Goal: Task Accomplishment & Management: Use online tool/utility

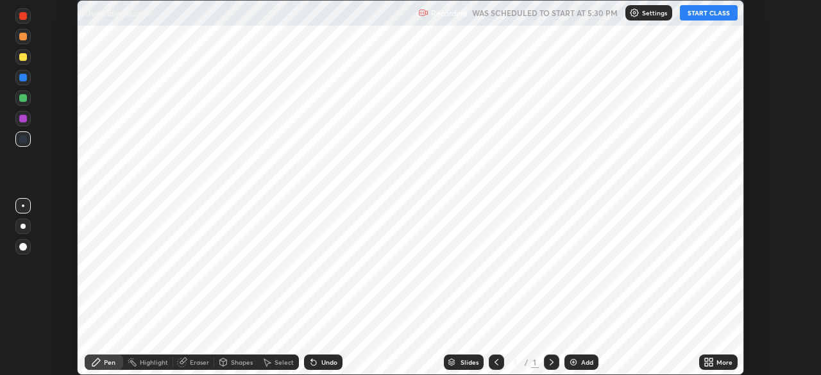
scroll to position [375, 821]
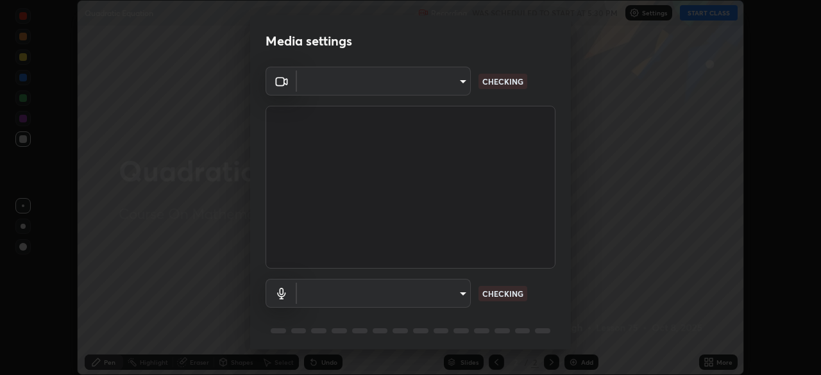
type input "094ffe3f61abc64f3ce73721aab664ef57d10a5fc7d187ad1ef3fa5fd4d2b427"
click at [459, 290] on body "Erase all Quadratic Equation Recording WAS SCHEDULED TO START AT 5:30 PM Settin…" at bounding box center [410, 187] width 821 height 375
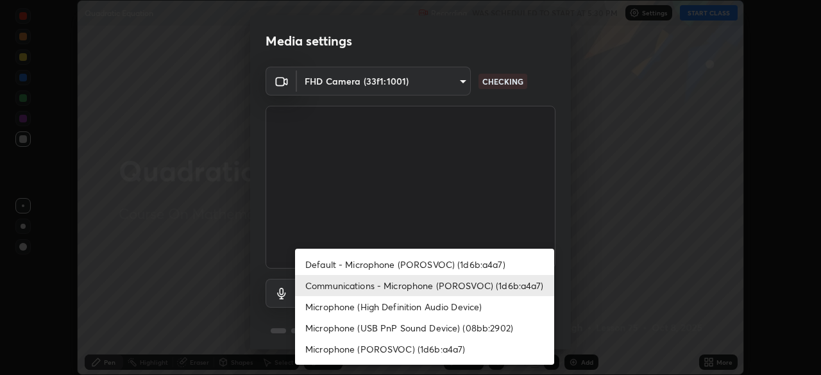
click at [468, 264] on li "Default - Microphone (POROSVOC) (1d6b:a4a7)" at bounding box center [424, 264] width 259 height 21
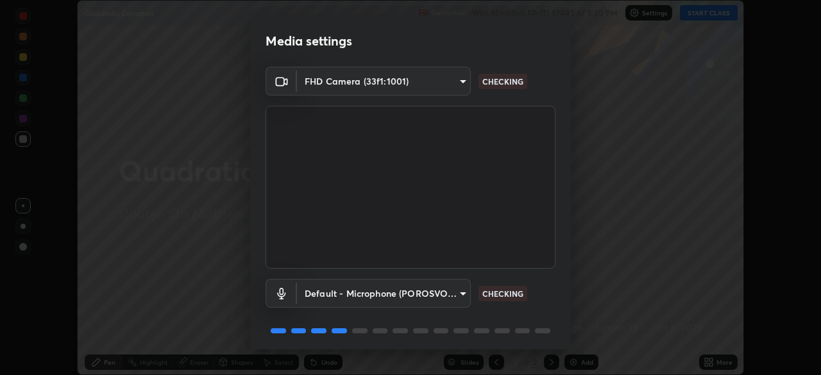
click at [463, 295] on body "Erase all Quadratic Equation Recording WAS SCHEDULED TO START AT 5:30 PM Settin…" at bounding box center [410, 187] width 821 height 375
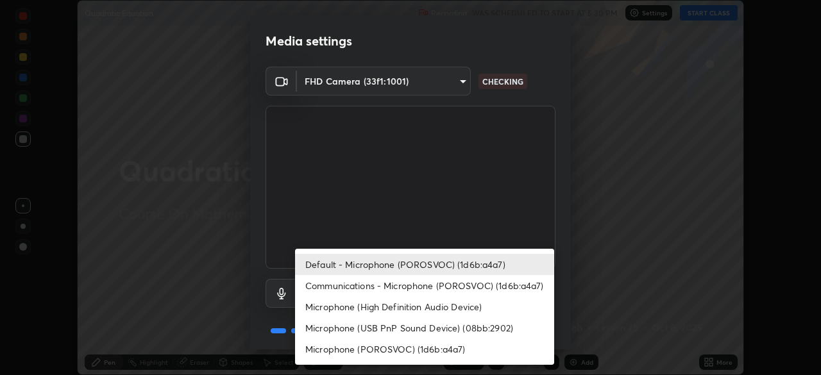
click at [467, 305] on li "Microphone (High Definition Audio Device)" at bounding box center [424, 306] width 259 height 21
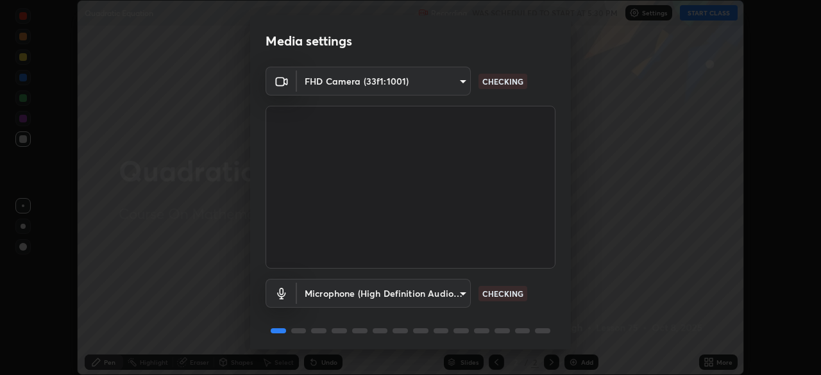
click at [465, 289] on body "Erase all Quadratic Equation Recording WAS SCHEDULED TO START AT 5:30 PM Settin…" at bounding box center [410, 187] width 821 height 375
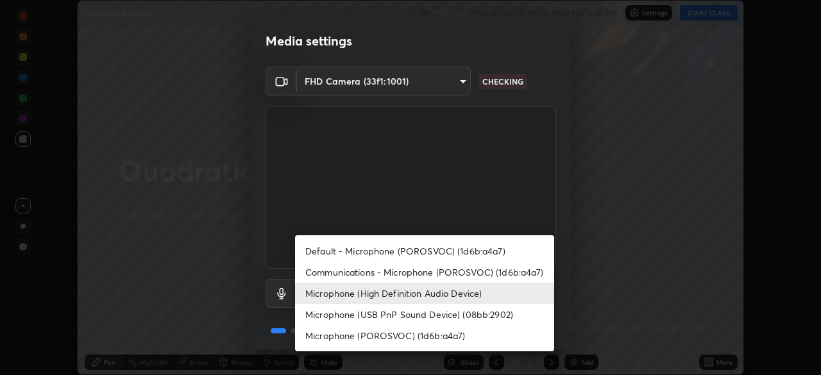
click at [463, 273] on li "Communications - Microphone (POROSVOC) (1d6b:a4a7)" at bounding box center [424, 272] width 259 height 21
type input "communications"
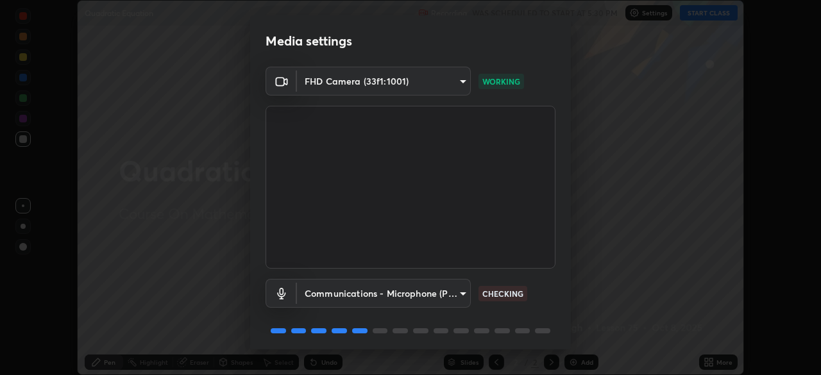
scroll to position [46, 0]
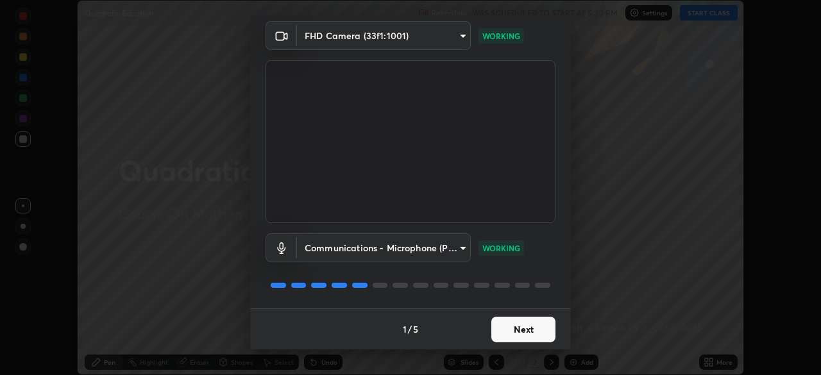
click at [536, 333] on button "Next" at bounding box center [524, 330] width 64 height 26
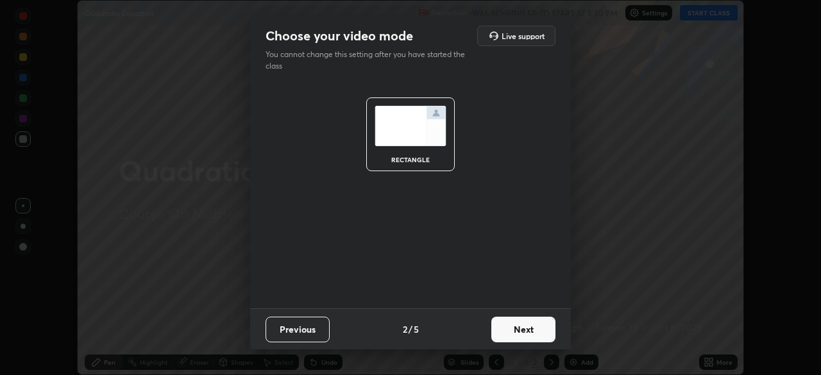
scroll to position [0, 0]
click at [539, 330] on button "Next" at bounding box center [524, 330] width 64 height 26
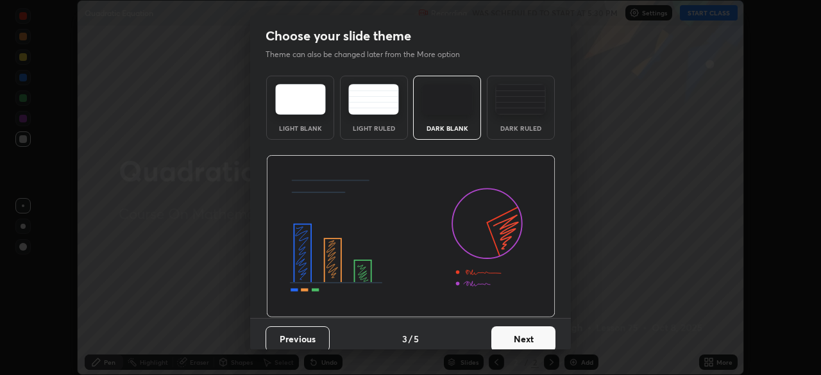
click at [538, 332] on button "Next" at bounding box center [524, 340] width 64 height 26
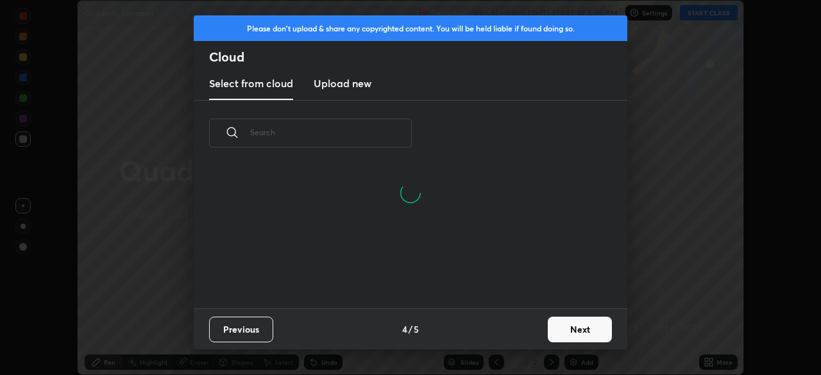
click at [569, 332] on button "Next" at bounding box center [580, 330] width 64 height 26
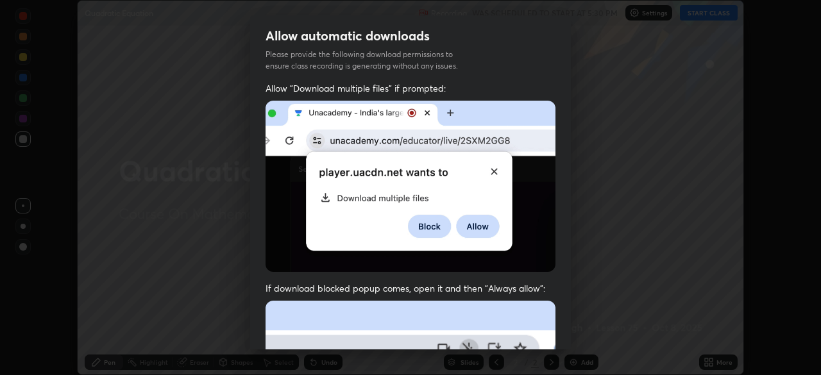
click at [571, 327] on div "Allow automatic downloads Please provide the following download permissions to …" at bounding box center [410, 187] width 821 height 375
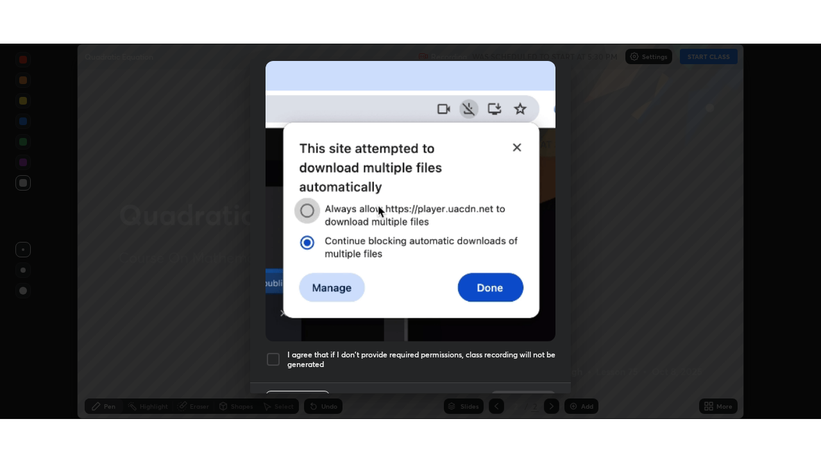
scroll to position [307, 0]
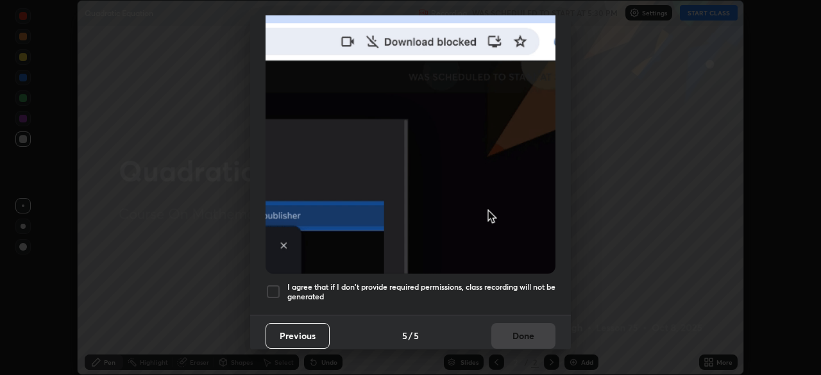
click at [277, 285] on div at bounding box center [273, 291] width 15 height 15
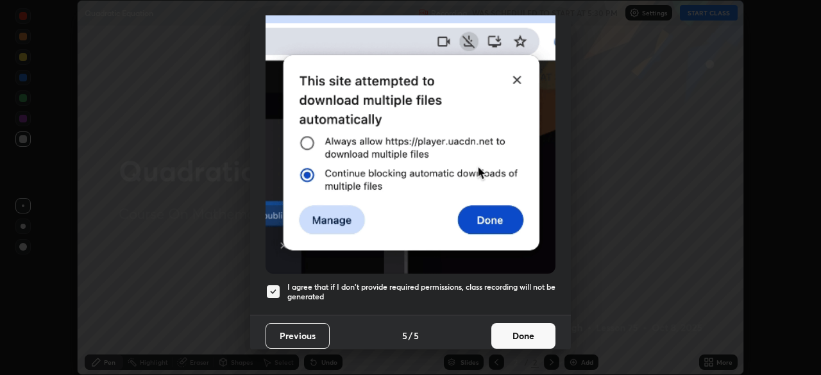
click at [513, 323] on button "Done" at bounding box center [524, 336] width 64 height 26
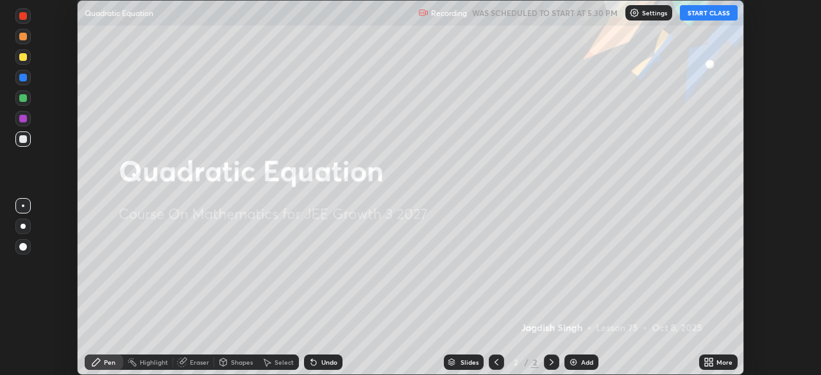
click at [711, 365] on icon at bounding box center [711, 364] width 3 height 3
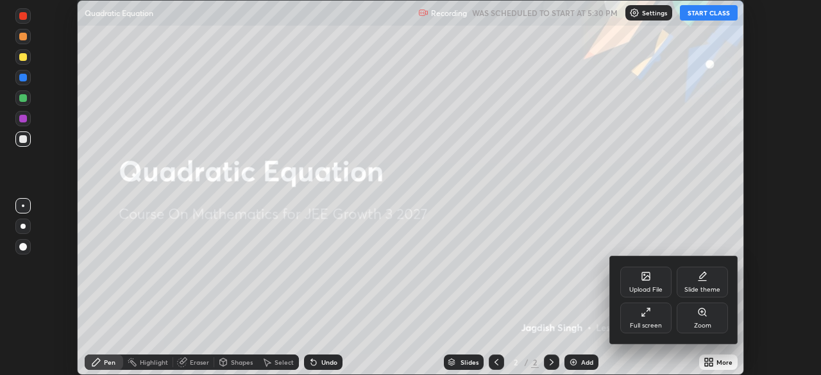
click at [652, 323] on div "Full screen" at bounding box center [646, 326] width 32 height 6
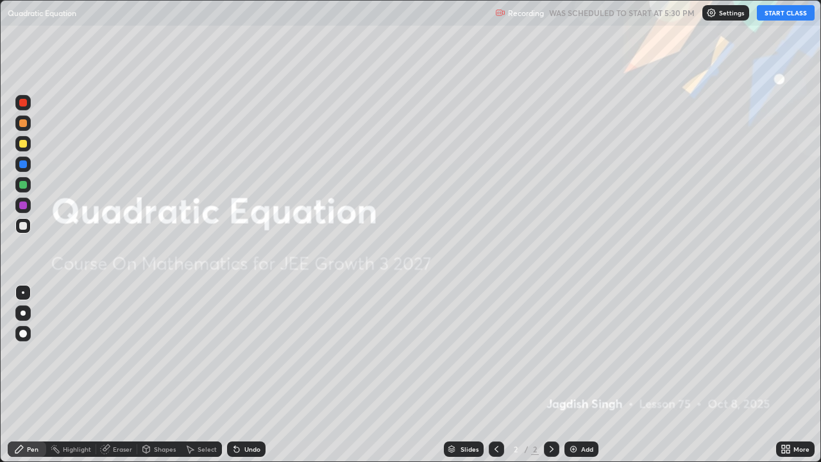
scroll to position [462, 821]
click at [776, 16] on button "START CLASS" at bounding box center [786, 12] width 58 height 15
click at [586, 375] on div "Add" at bounding box center [582, 449] width 34 height 15
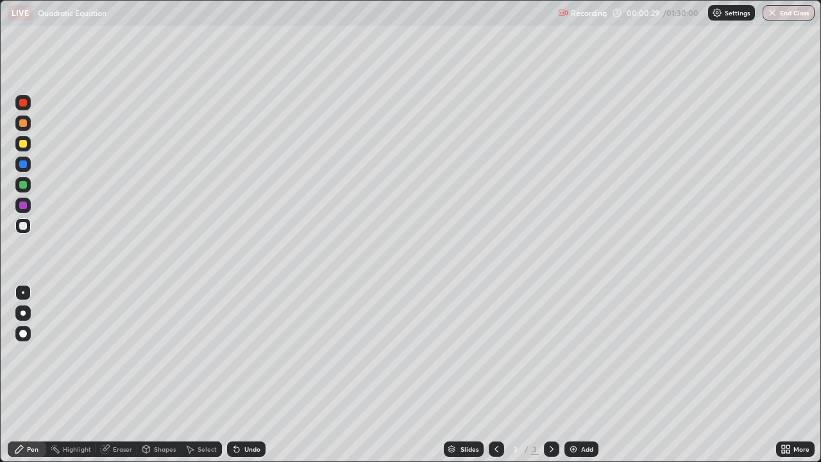
click at [24, 222] on div at bounding box center [23, 226] width 8 height 8
click at [24, 146] on div at bounding box center [23, 144] width 8 height 8
click at [25, 223] on div at bounding box center [23, 226] width 8 height 8
click at [25, 229] on div at bounding box center [23, 226] width 8 height 8
click at [24, 146] on div at bounding box center [23, 144] width 8 height 8
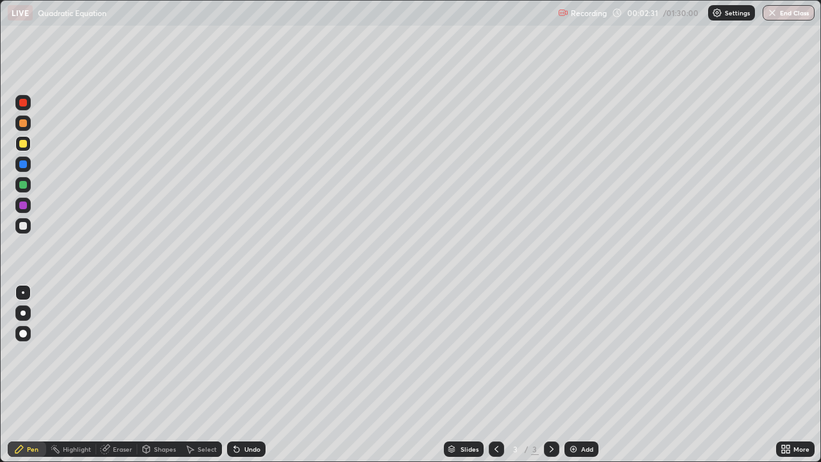
click at [26, 227] on div at bounding box center [23, 226] width 8 height 8
click at [117, 375] on div "Eraser" at bounding box center [116, 449] width 41 height 15
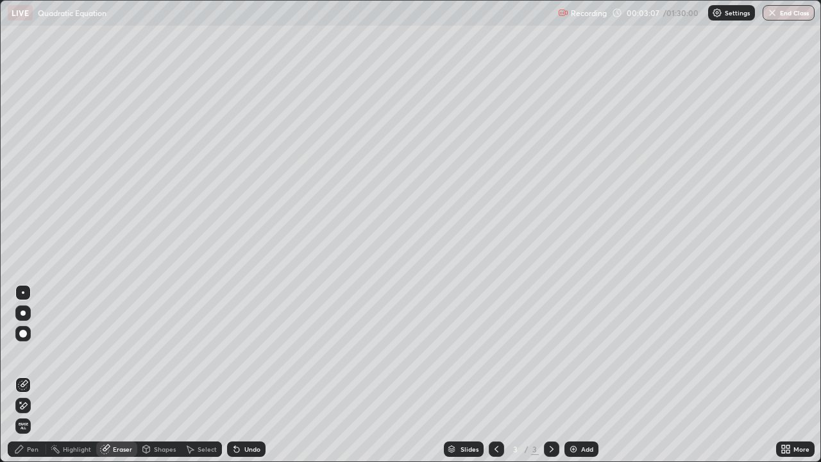
click at [28, 375] on div "Pen" at bounding box center [27, 449] width 39 height 15
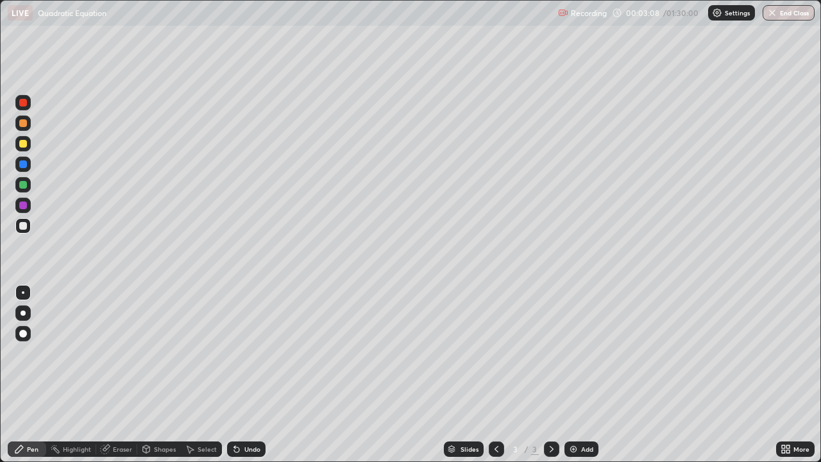
click at [24, 225] on div at bounding box center [23, 226] width 8 height 8
click at [29, 227] on div at bounding box center [22, 225] width 15 height 15
click at [400, 375] on div "Slides 3 / 3 Add" at bounding box center [521, 449] width 511 height 26
click at [24, 122] on div at bounding box center [23, 123] width 8 height 8
click at [124, 375] on div "Eraser" at bounding box center [122, 449] width 19 height 6
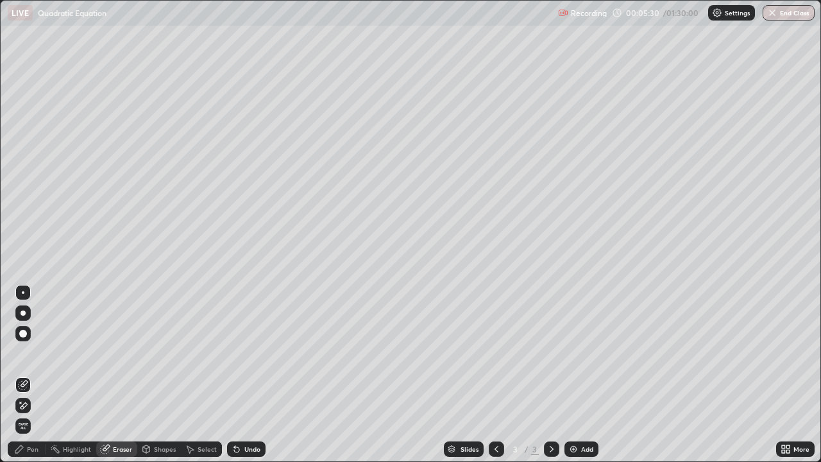
click at [40, 375] on div "Pen" at bounding box center [27, 449] width 39 height 15
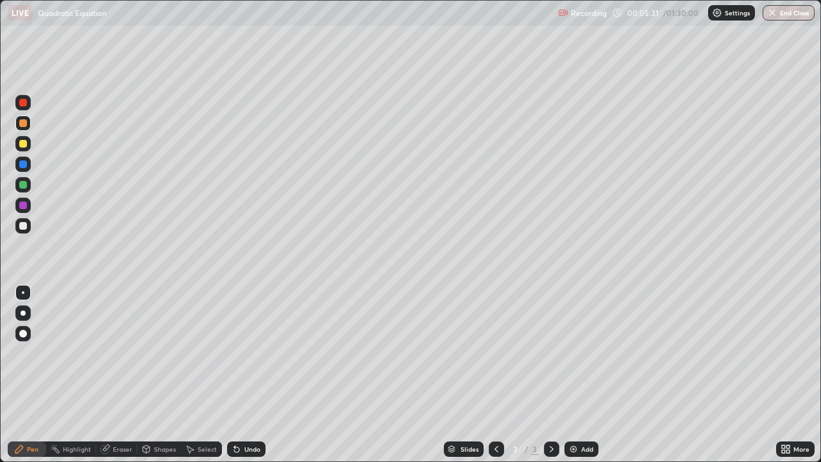
click at [29, 228] on div at bounding box center [22, 225] width 15 height 15
click at [18, 230] on div at bounding box center [22, 225] width 15 height 15
click at [573, 375] on img at bounding box center [574, 449] width 10 height 10
click at [24, 228] on div at bounding box center [23, 226] width 8 height 8
click at [24, 185] on div at bounding box center [23, 185] width 8 height 8
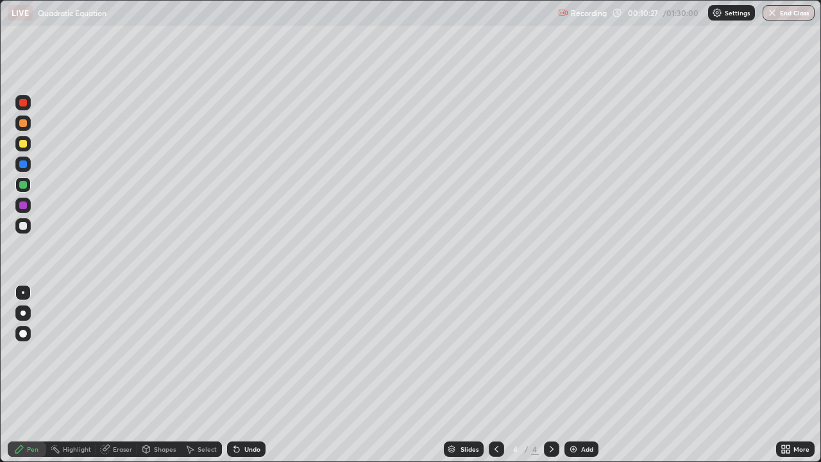
click at [18, 226] on div at bounding box center [22, 225] width 15 height 15
click at [123, 375] on div "Eraser" at bounding box center [122, 449] width 19 height 6
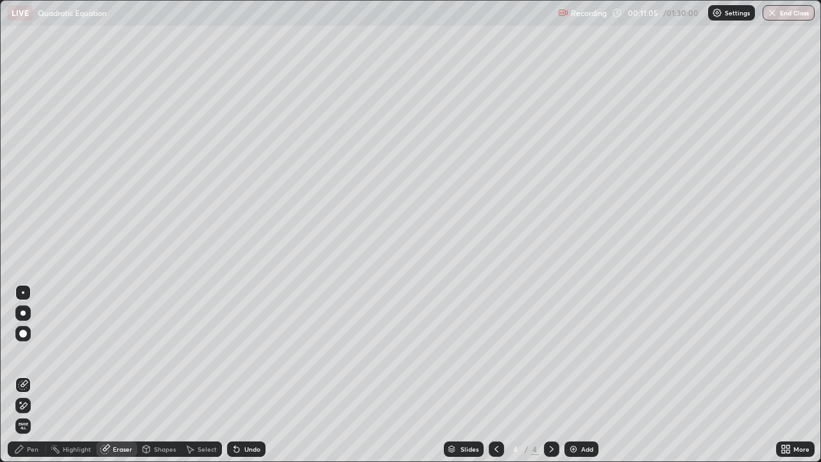
click at [38, 375] on div "Pen" at bounding box center [33, 449] width 12 height 6
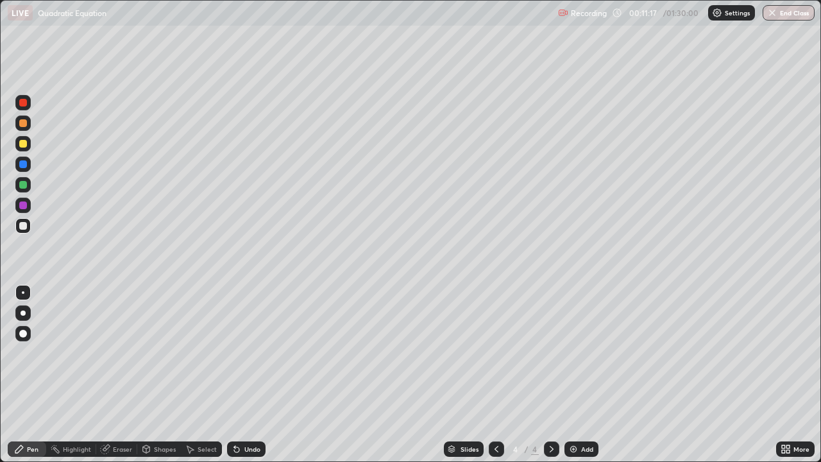
click at [24, 205] on div at bounding box center [23, 206] width 8 height 8
click at [26, 143] on div at bounding box center [23, 144] width 8 height 8
click at [28, 228] on div at bounding box center [22, 225] width 15 height 15
click at [72, 375] on div "Highlight" at bounding box center [71, 449] width 50 height 15
click at [22, 140] on div at bounding box center [23, 144] width 8 height 8
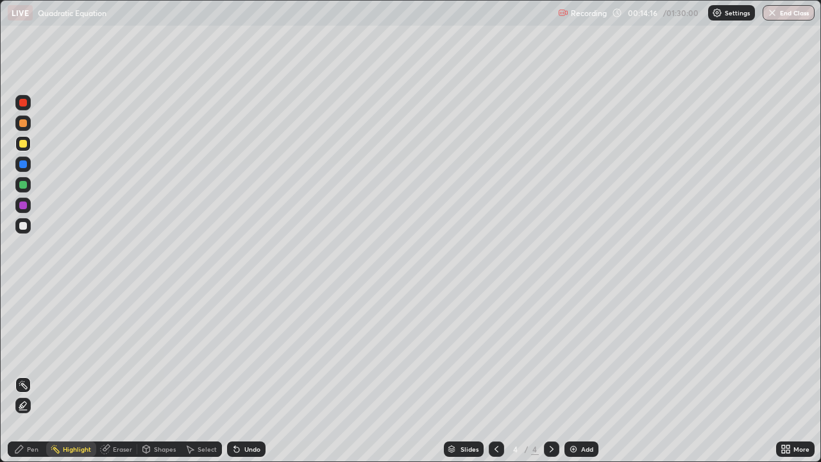
click at [40, 375] on div "Pen" at bounding box center [27, 449] width 39 height 15
click at [30, 220] on div at bounding box center [22, 225] width 15 height 15
click at [566, 375] on div "Add" at bounding box center [582, 449] width 34 height 15
click at [24, 143] on div at bounding box center [23, 144] width 8 height 8
click at [25, 125] on div at bounding box center [23, 123] width 8 height 8
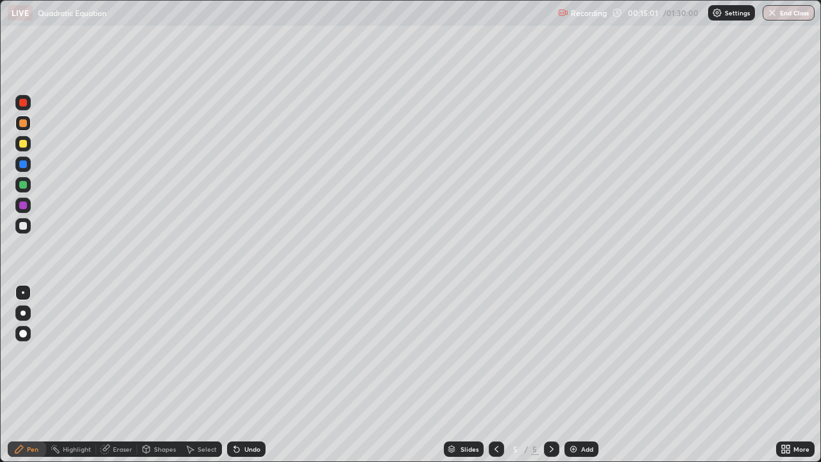
click at [21, 229] on div at bounding box center [23, 226] width 8 height 8
click at [22, 227] on div at bounding box center [23, 226] width 8 height 8
click at [24, 228] on div at bounding box center [23, 226] width 8 height 8
click at [130, 375] on div "Eraser" at bounding box center [122, 449] width 19 height 6
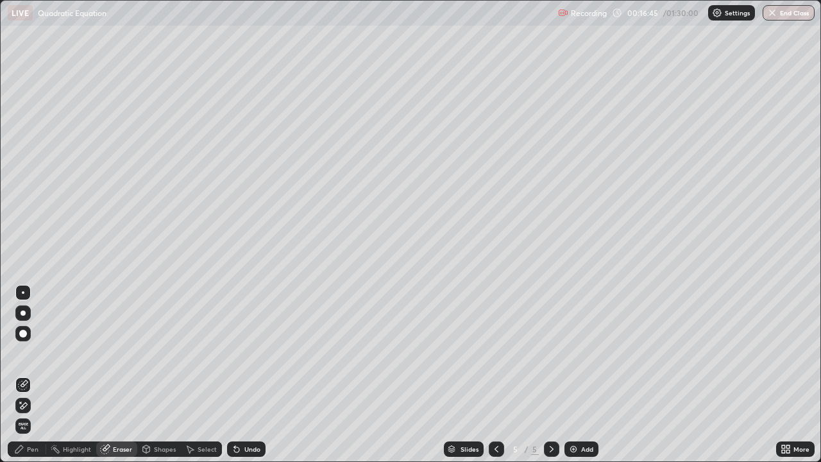
click at [42, 375] on div "Pen" at bounding box center [27, 449] width 39 height 15
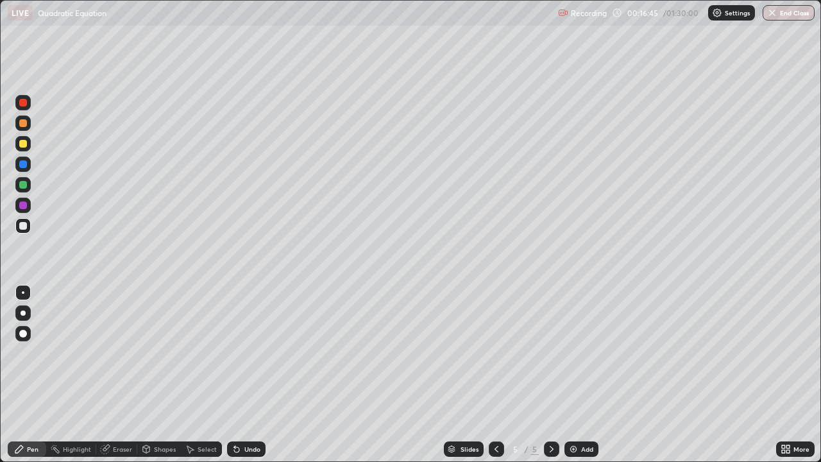
click at [28, 225] on div at bounding box center [22, 225] width 15 height 15
click at [25, 141] on div at bounding box center [23, 144] width 8 height 8
click at [22, 223] on div at bounding box center [23, 226] width 8 height 8
click at [26, 223] on div at bounding box center [23, 226] width 8 height 8
click at [22, 188] on div at bounding box center [23, 185] width 8 height 8
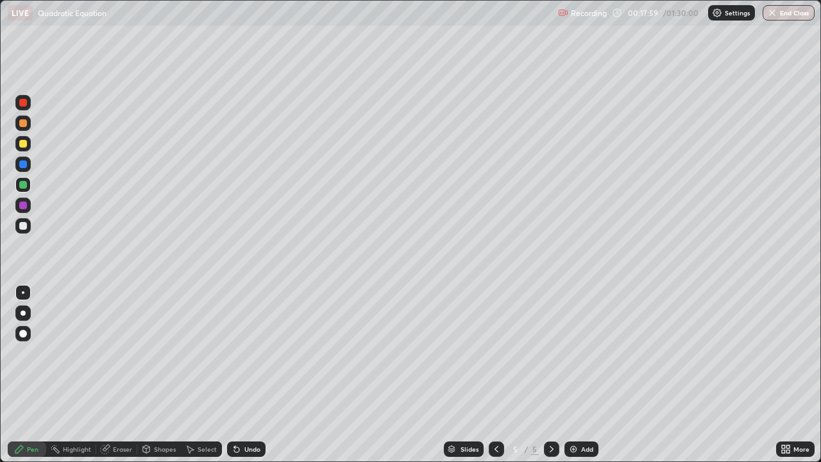
click at [22, 227] on div at bounding box center [23, 226] width 8 height 8
click at [29, 122] on div at bounding box center [22, 123] width 15 height 15
click at [581, 375] on div "Add" at bounding box center [582, 449] width 34 height 15
click at [25, 141] on div at bounding box center [23, 144] width 8 height 8
click at [23, 141] on div at bounding box center [23, 144] width 8 height 8
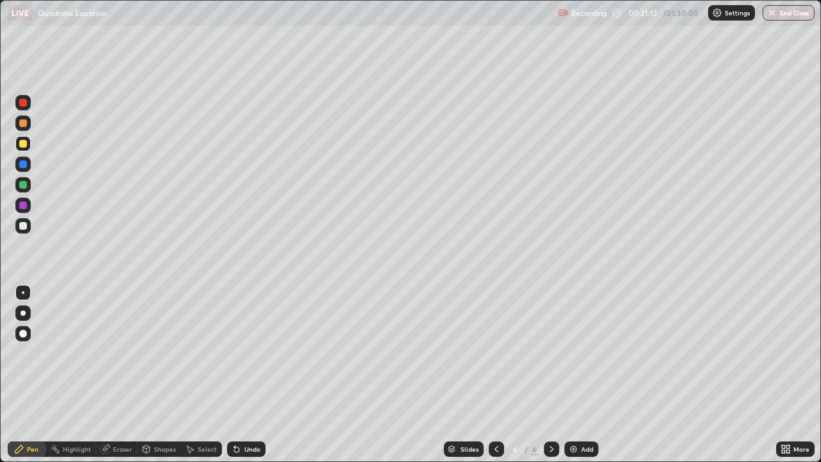
click at [26, 145] on div at bounding box center [23, 144] width 8 height 8
click at [26, 142] on div at bounding box center [23, 144] width 8 height 8
click at [24, 228] on div at bounding box center [23, 226] width 8 height 8
click at [22, 227] on div at bounding box center [23, 226] width 8 height 8
click at [24, 226] on div at bounding box center [23, 226] width 8 height 8
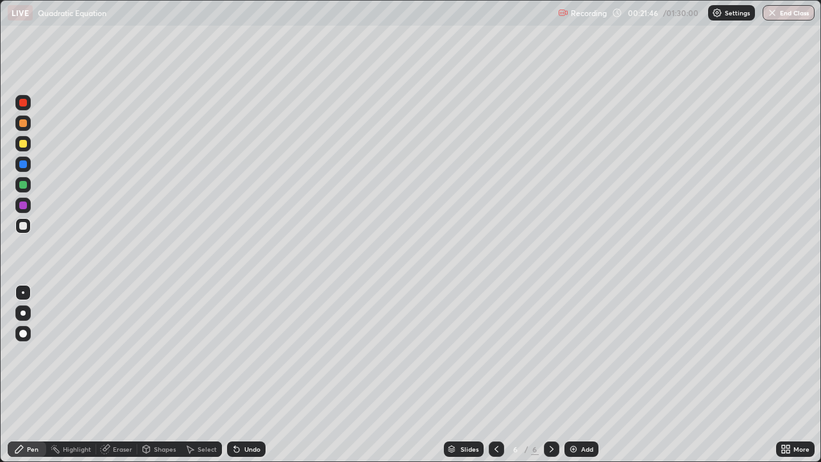
click at [117, 375] on div "Eraser" at bounding box center [122, 449] width 19 height 6
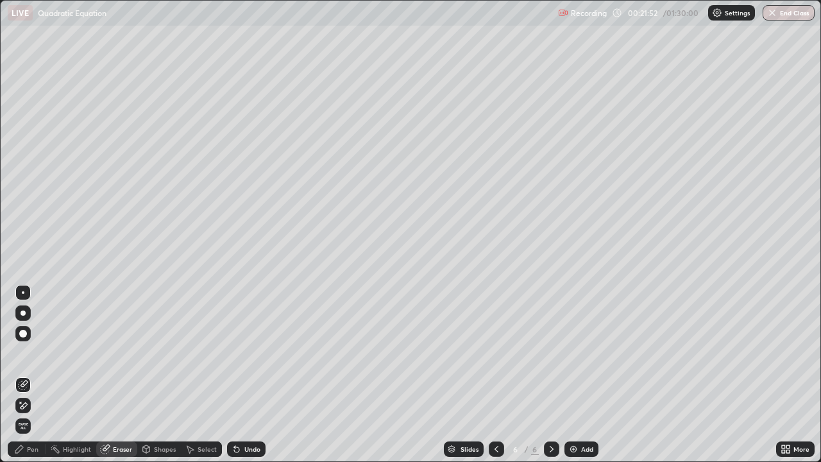
click at [36, 375] on div "Pen" at bounding box center [33, 449] width 12 height 6
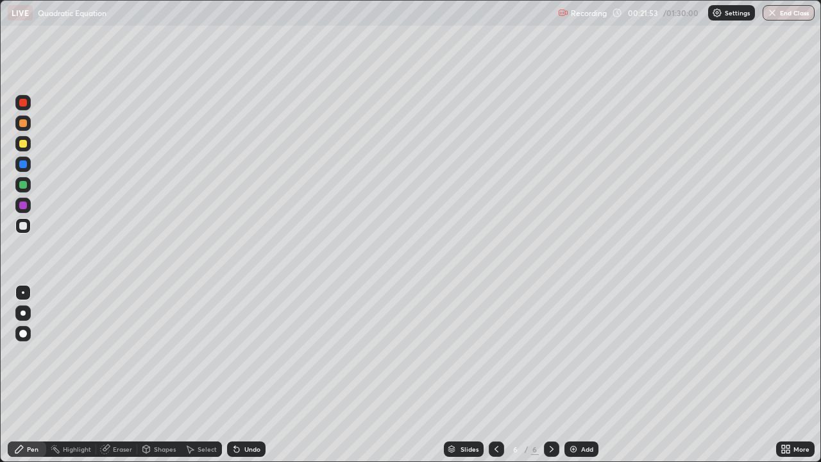
click at [23, 225] on div at bounding box center [23, 226] width 8 height 8
click at [26, 144] on div at bounding box center [23, 144] width 8 height 8
click at [26, 226] on div at bounding box center [23, 226] width 8 height 8
click at [24, 123] on div at bounding box center [23, 123] width 8 height 8
click at [24, 229] on div at bounding box center [23, 226] width 8 height 8
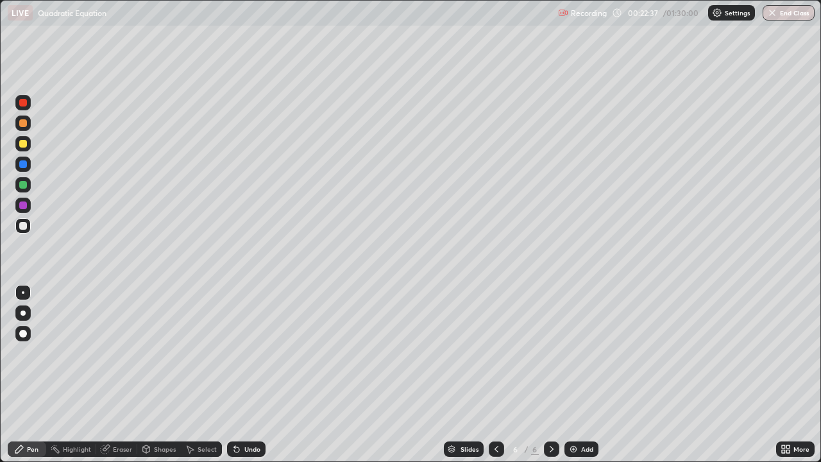
click at [24, 226] on div at bounding box center [23, 226] width 8 height 8
click at [26, 182] on div at bounding box center [23, 185] width 8 height 8
click at [119, 375] on div "Eraser" at bounding box center [116, 449] width 41 height 15
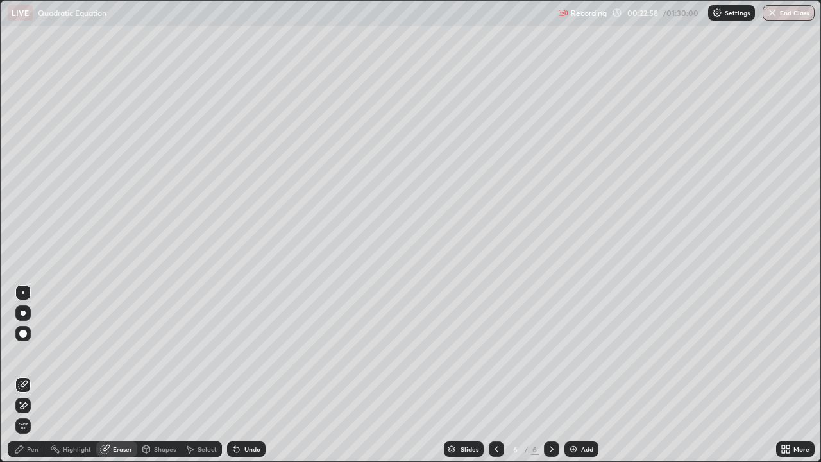
click at [41, 375] on div "Pen" at bounding box center [27, 449] width 39 height 15
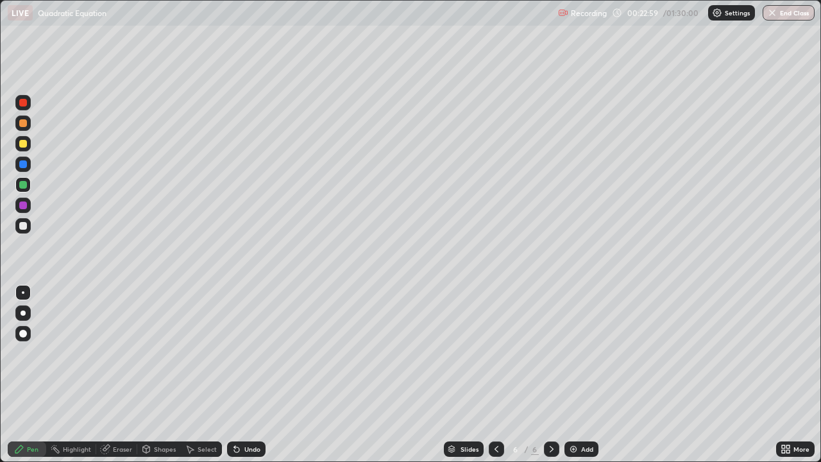
click at [21, 185] on div at bounding box center [23, 185] width 8 height 8
click at [24, 226] on div at bounding box center [23, 226] width 8 height 8
click at [119, 375] on div "Eraser" at bounding box center [122, 449] width 19 height 6
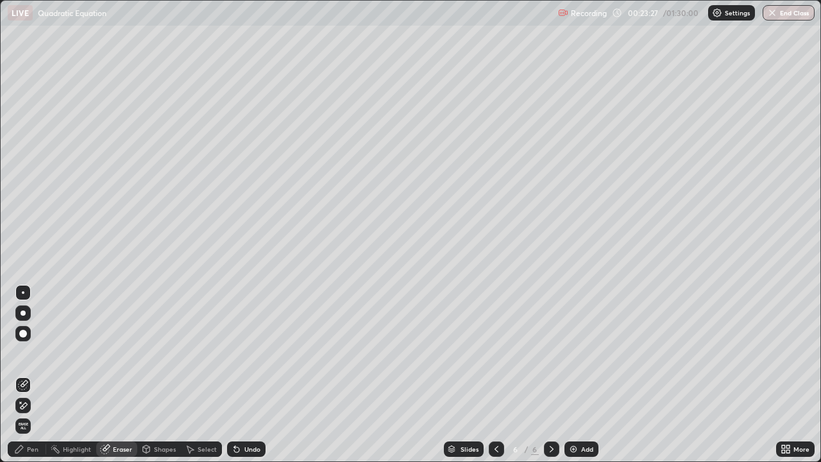
click at [38, 375] on div "Pen" at bounding box center [27, 449] width 39 height 15
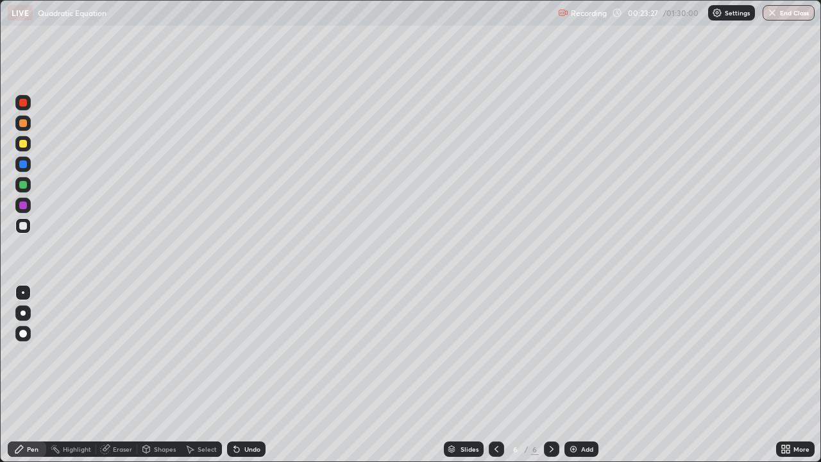
click at [30, 227] on div at bounding box center [22, 225] width 15 height 15
click at [21, 230] on div at bounding box center [22, 225] width 15 height 15
click at [18, 228] on div at bounding box center [22, 225] width 15 height 15
click at [26, 203] on div at bounding box center [23, 206] width 8 height 8
click at [24, 231] on div at bounding box center [22, 225] width 15 height 15
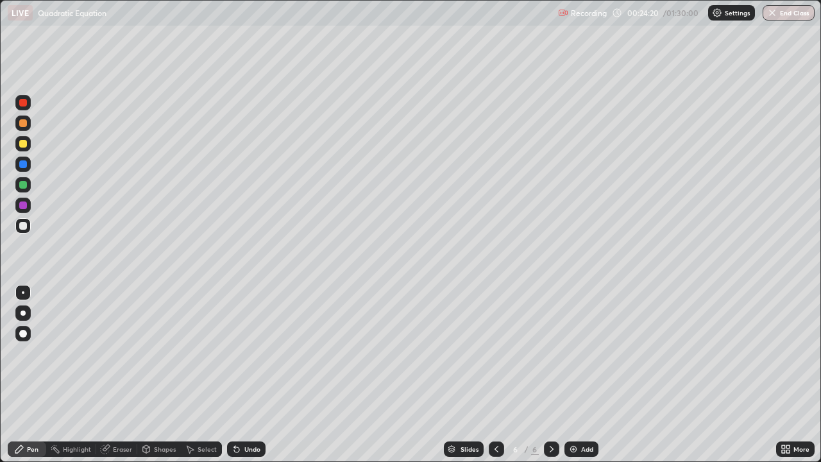
click at [119, 375] on div "Eraser" at bounding box center [116, 449] width 41 height 15
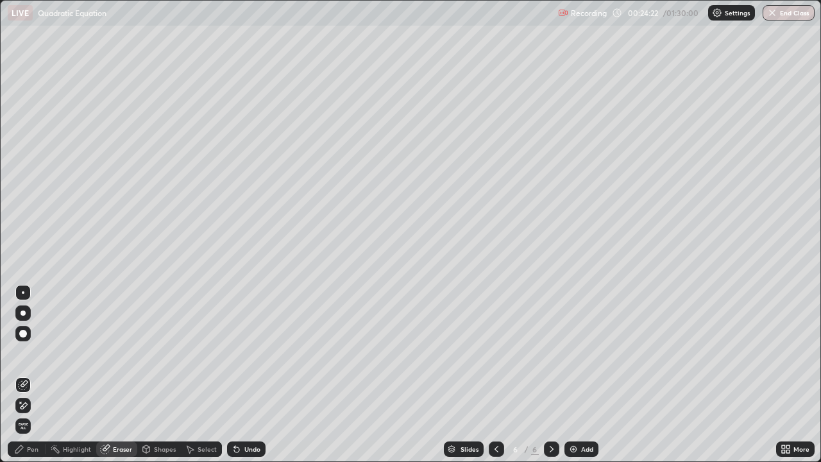
click at [37, 375] on div "Pen" at bounding box center [27, 449] width 39 height 15
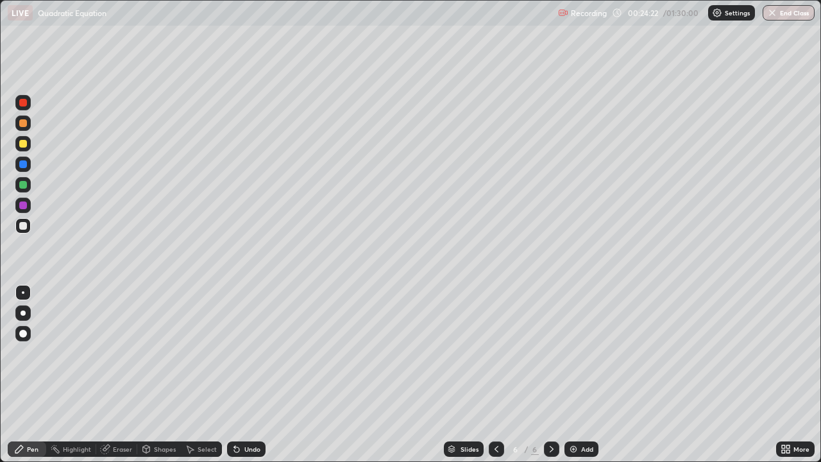
click at [24, 233] on div at bounding box center [22, 225] width 15 height 15
click at [116, 375] on div "Eraser" at bounding box center [116, 449] width 41 height 15
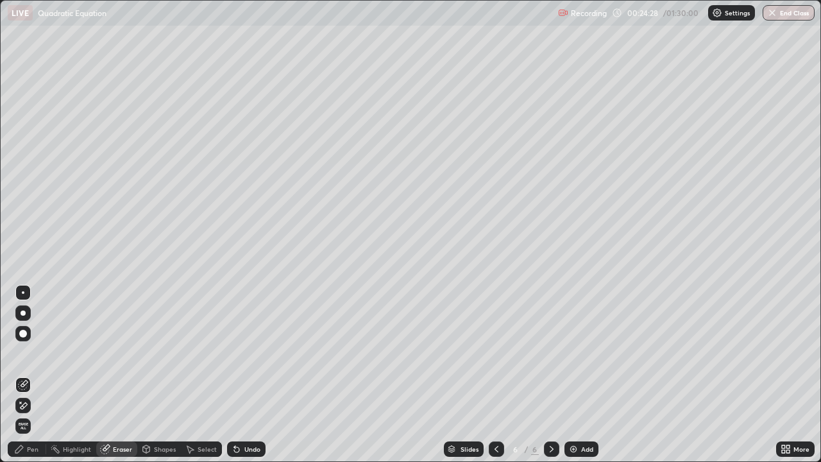
click at [39, 375] on div "Pen" at bounding box center [27, 449] width 39 height 15
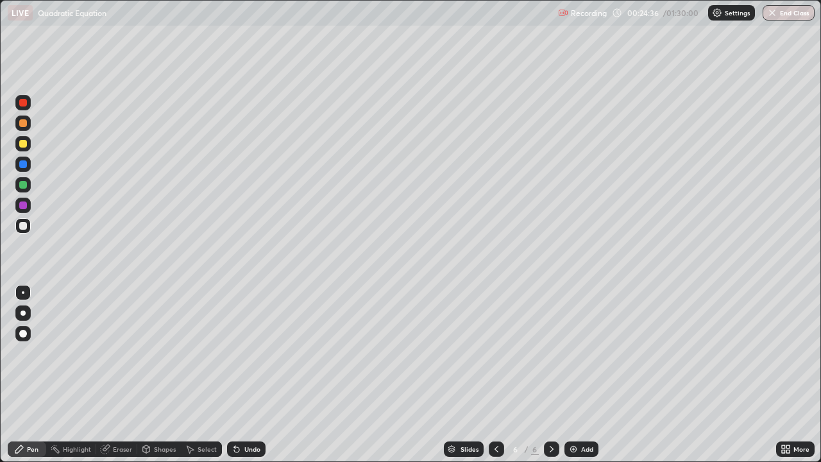
click at [495, 375] on icon at bounding box center [497, 449] width 10 height 10
click at [164, 375] on div "Shapes" at bounding box center [165, 449] width 22 height 6
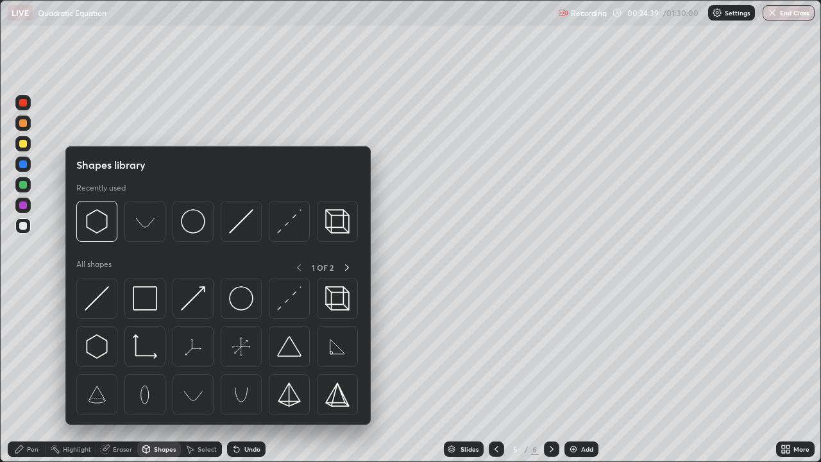
click at [124, 375] on div "Eraser" at bounding box center [122, 449] width 19 height 6
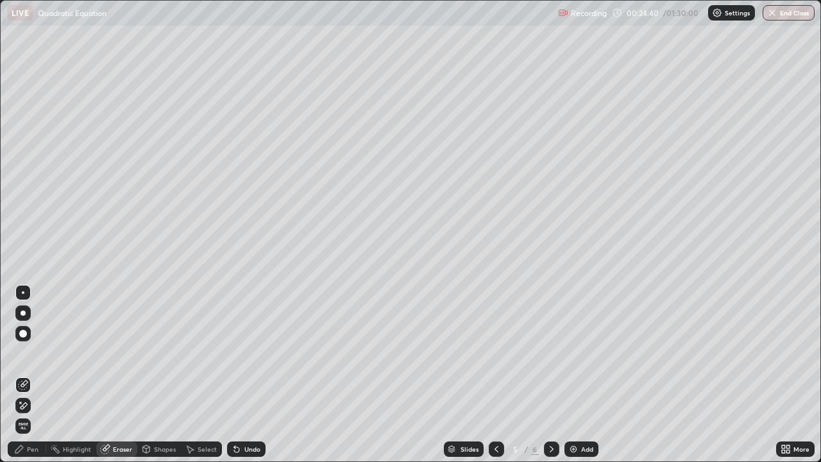
click at [35, 375] on div "Pen" at bounding box center [27, 449] width 39 height 15
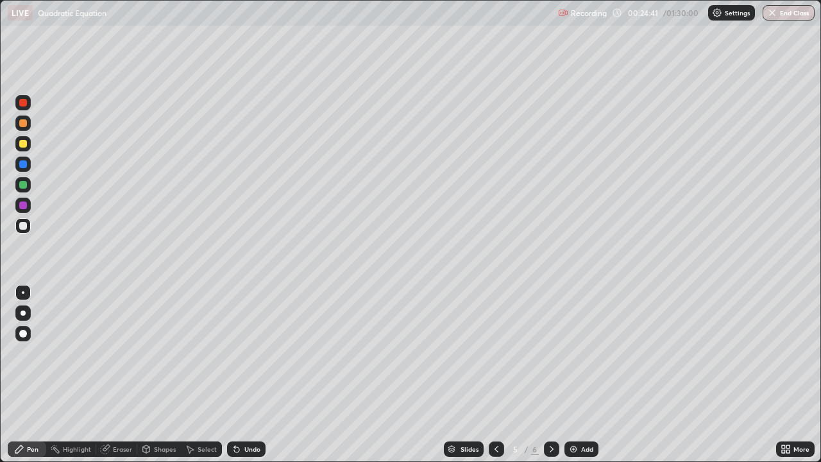
click at [29, 230] on div at bounding box center [22, 225] width 15 height 15
click at [552, 375] on icon at bounding box center [552, 449] width 10 height 10
click at [24, 226] on div at bounding box center [23, 226] width 8 height 8
click at [26, 225] on div at bounding box center [23, 226] width 8 height 8
click at [495, 375] on icon at bounding box center [497, 449] width 10 height 10
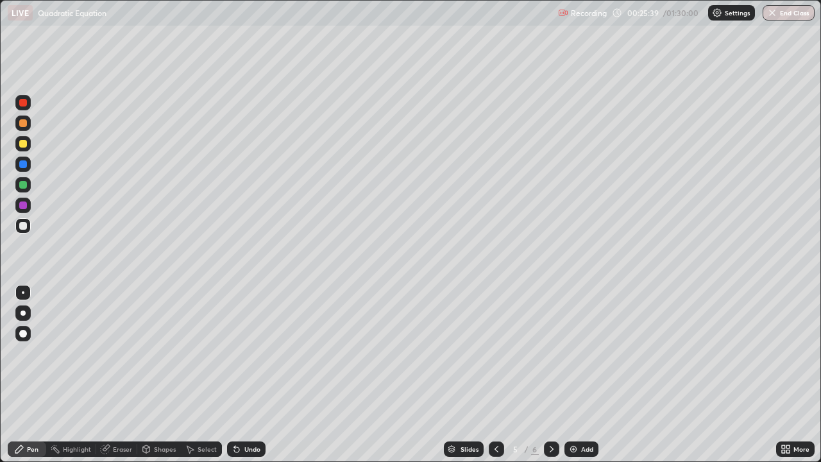
click at [547, 375] on icon at bounding box center [552, 449] width 10 height 10
click at [110, 375] on div "Eraser" at bounding box center [116, 449] width 41 height 15
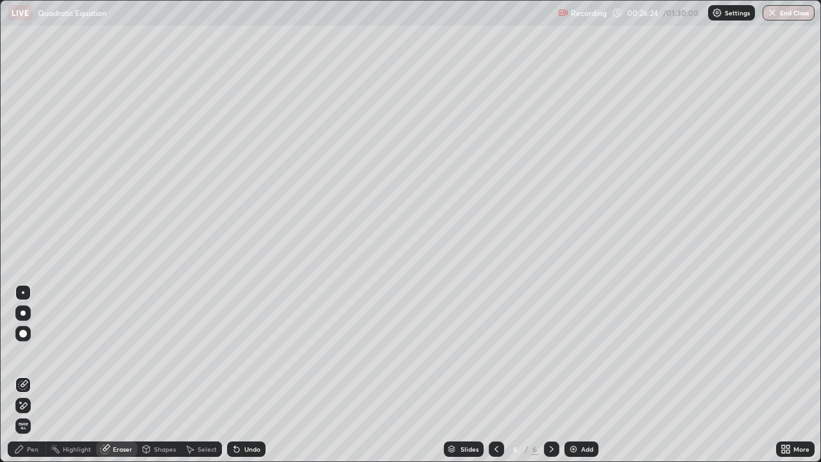
click at [31, 375] on div "Pen" at bounding box center [27, 449] width 39 height 15
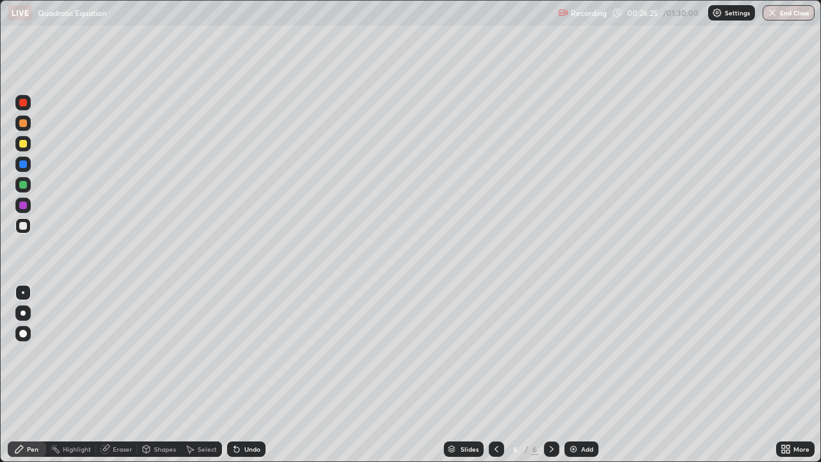
click at [24, 228] on div at bounding box center [23, 226] width 8 height 8
click at [26, 232] on div at bounding box center [22, 225] width 15 height 15
click at [30, 236] on div at bounding box center [22, 226] width 15 height 21
click at [25, 228] on div at bounding box center [23, 226] width 8 height 8
click at [24, 225] on div at bounding box center [23, 226] width 8 height 8
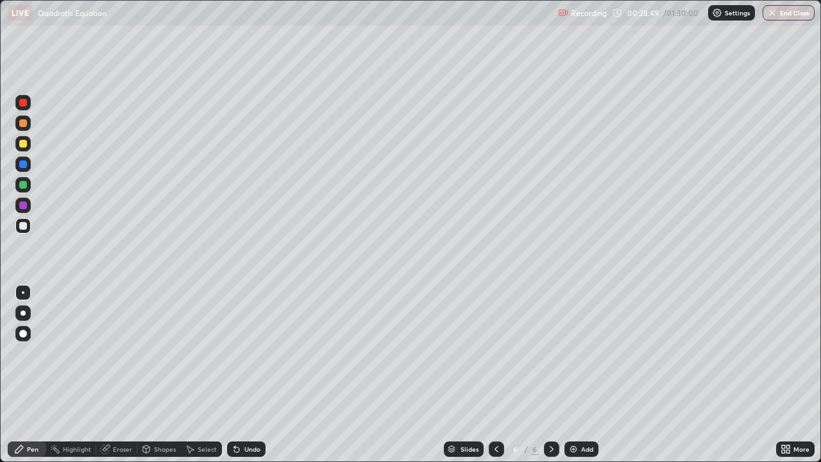
click at [257, 375] on div "Undo" at bounding box center [244, 449] width 44 height 26
click at [125, 375] on div "Eraser" at bounding box center [122, 449] width 19 height 6
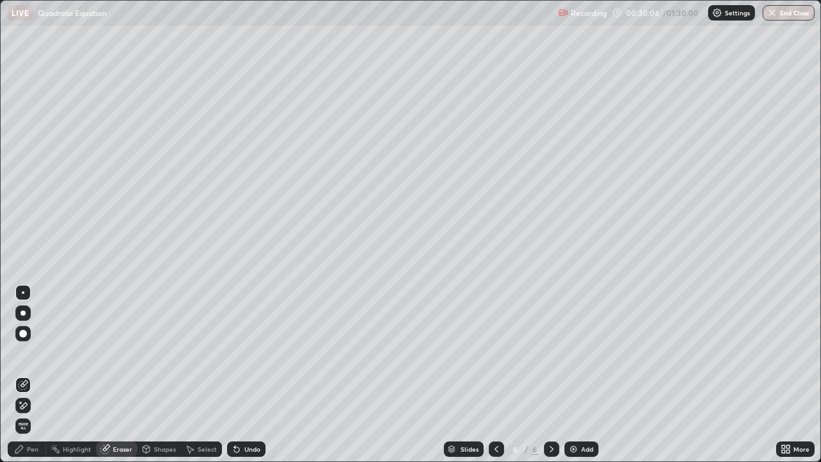
click at [123, 375] on div "Eraser" at bounding box center [122, 449] width 19 height 6
click at [40, 375] on div "Pen" at bounding box center [27, 449] width 39 height 15
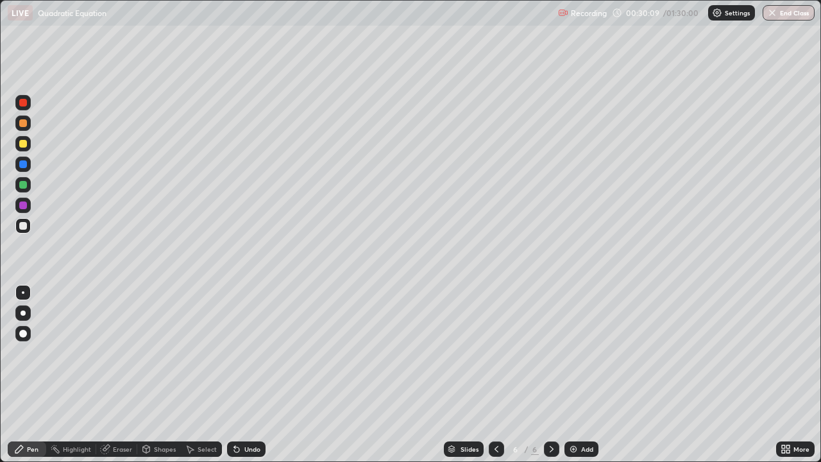
click at [28, 227] on div at bounding box center [22, 225] width 15 height 15
click at [28, 122] on div at bounding box center [22, 123] width 15 height 15
click at [28, 224] on div at bounding box center [22, 225] width 15 height 15
click at [21, 182] on div at bounding box center [23, 185] width 8 height 8
click at [27, 231] on div at bounding box center [22, 225] width 15 height 15
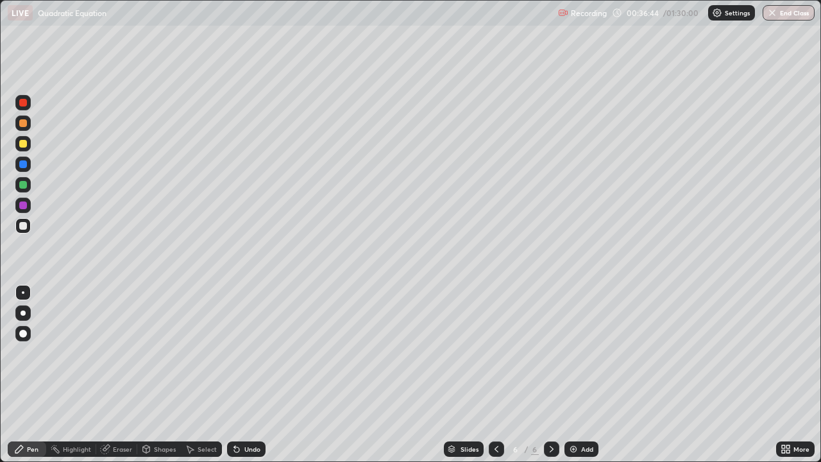
click at [574, 375] on img at bounding box center [574, 449] width 10 height 10
click at [26, 225] on div at bounding box center [23, 226] width 8 height 8
click at [24, 141] on div at bounding box center [23, 144] width 8 height 8
click at [495, 375] on div at bounding box center [496, 449] width 15 height 26
click at [549, 375] on icon at bounding box center [552, 449] width 10 height 10
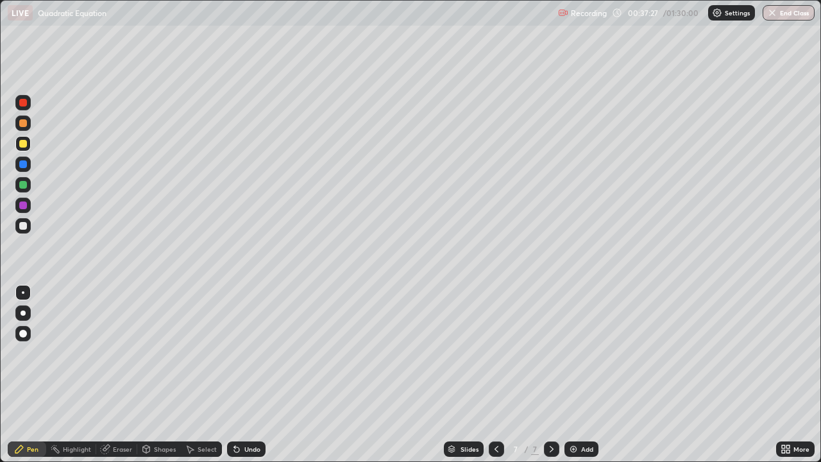
click at [22, 230] on div at bounding box center [22, 225] width 15 height 15
click at [21, 124] on div at bounding box center [23, 123] width 8 height 8
click at [22, 228] on div at bounding box center [23, 226] width 8 height 8
click at [121, 375] on div "Eraser" at bounding box center [116, 449] width 41 height 15
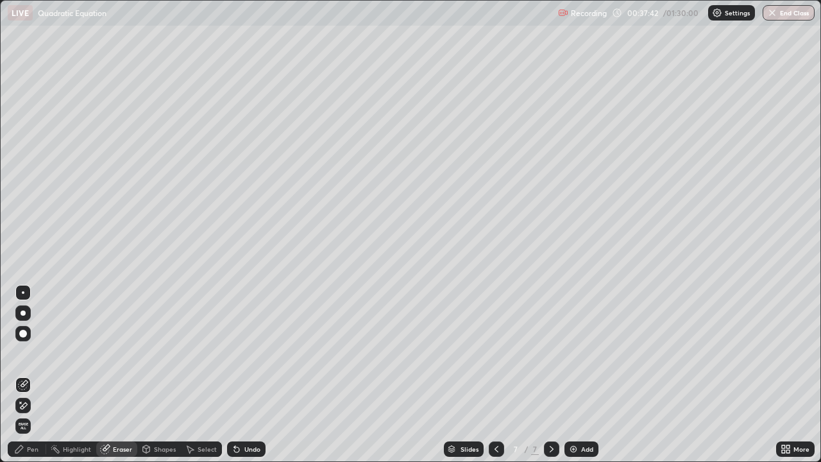
click at [36, 375] on div "Pen" at bounding box center [27, 449] width 39 height 15
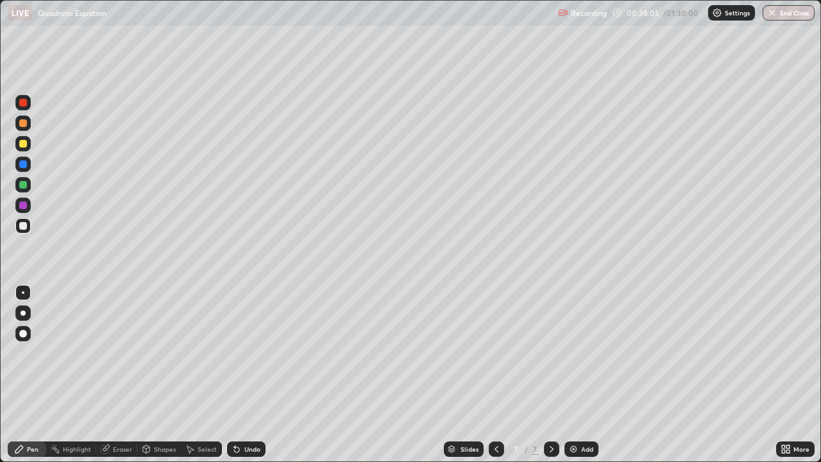
click at [21, 182] on div at bounding box center [23, 185] width 8 height 8
click at [22, 227] on div at bounding box center [23, 226] width 8 height 8
click at [26, 142] on div at bounding box center [23, 144] width 8 height 8
click at [502, 375] on div at bounding box center [496, 449] width 15 height 15
click at [556, 375] on div at bounding box center [551, 449] width 15 height 15
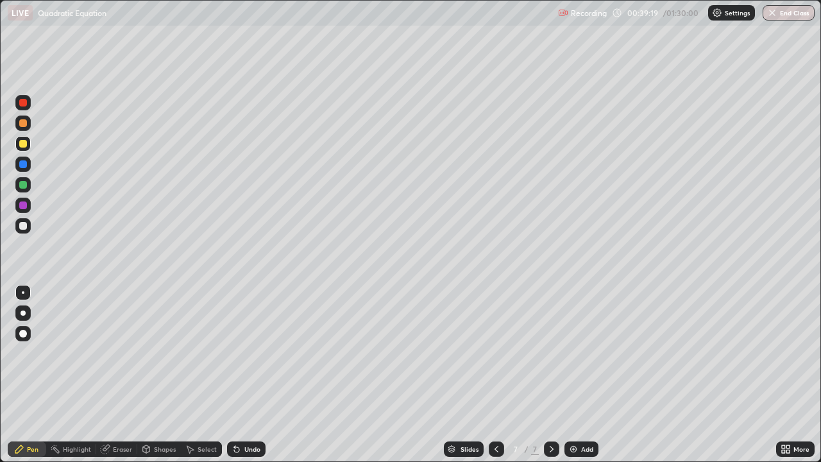
click at [24, 226] on div at bounding box center [23, 226] width 8 height 8
click at [22, 227] on div at bounding box center [23, 226] width 8 height 8
click at [24, 123] on div at bounding box center [23, 123] width 8 height 8
click at [25, 228] on div at bounding box center [23, 226] width 8 height 8
click at [109, 375] on icon at bounding box center [105, 449] width 10 height 10
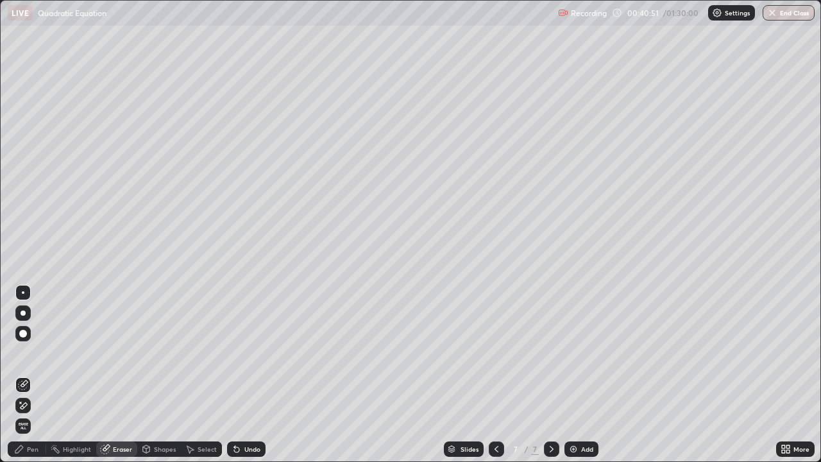
click at [34, 375] on div "Pen" at bounding box center [33, 449] width 12 height 6
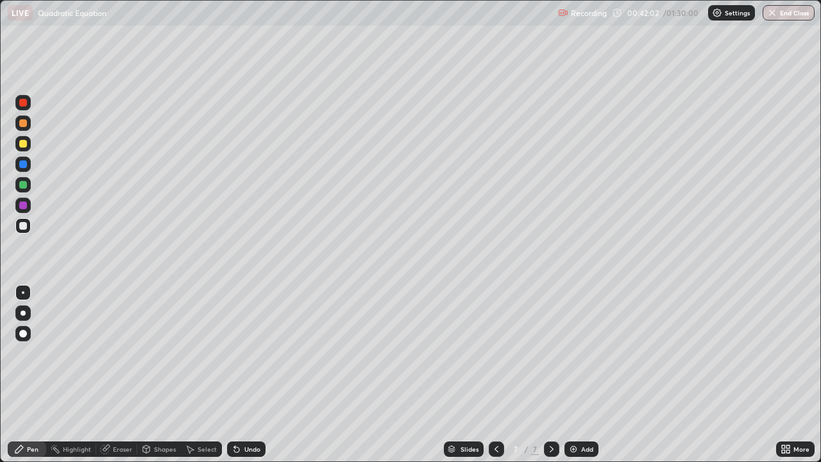
click at [26, 205] on div at bounding box center [23, 206] width 8 height 8
click at [28, 182] on div at bounding box center [22, 184] width 15 height 15
click at [490, 375] on div at bounding box center [496, 449] width 15 height 15
click at [551, 375] on icon at bounding box center [552, 449] width 10 height 10
click at [23, 227] on div at bounding box center [23, 226] width 8 height 8
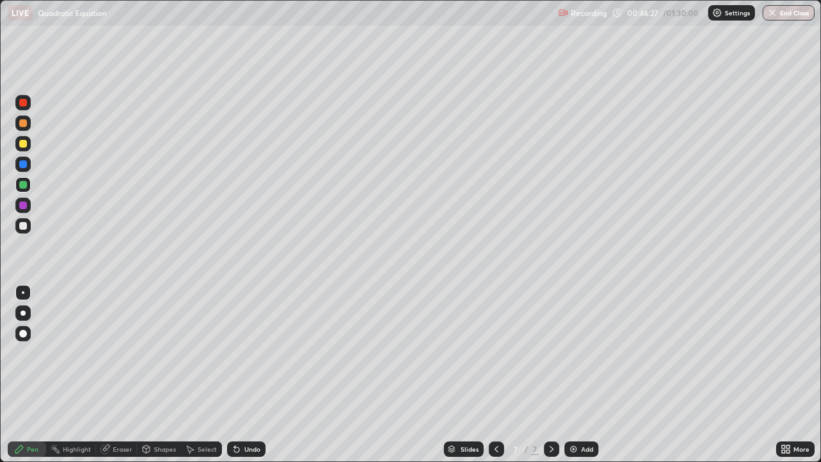
click at [28, 227] on div at bounding box center [22, 225] width 15 height 15
click at [569, 375] on img at bounding box center [574, 449] width 10 height 10
click at [24, 149] on div at bounding box center [22, 143] width 15 height 15
click at [24, 146] on div at bounding box center [23, 144] width 8 height 8
click at [23, 227] on div at bounding box center [23, 226] width 8 height 8
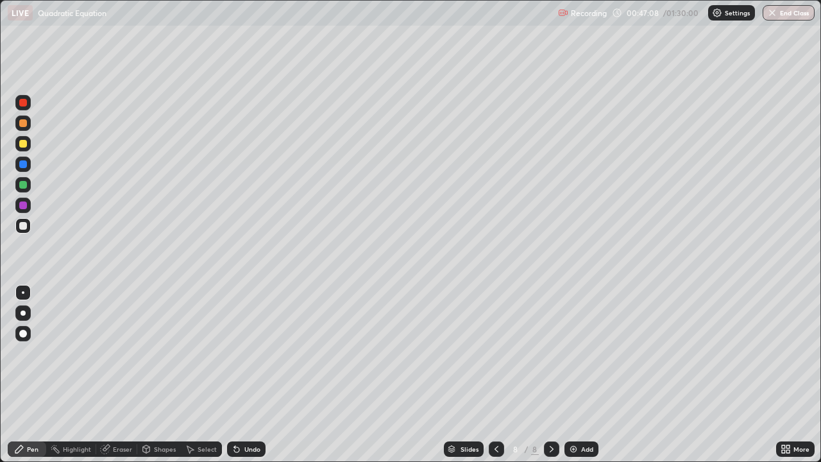
click at [24, 140] on div at bounding box center [23, 144] width 8 height 8
click at [24, 224] on div at bounding box center [23, 226] width 8 height 8
click at [114, 375] on div "Eraser" at bounding box center [116, 449] width 41 height 15
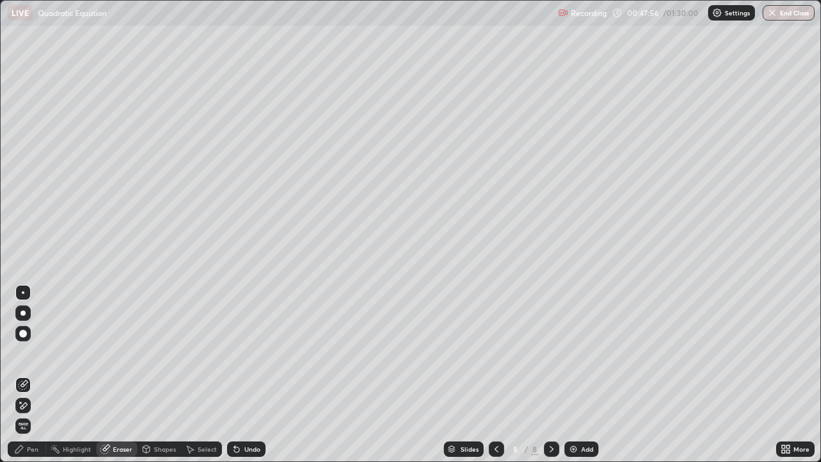
click at [36, 375] on div "Pen" at bounding box center [27, 449] width 39 height 15
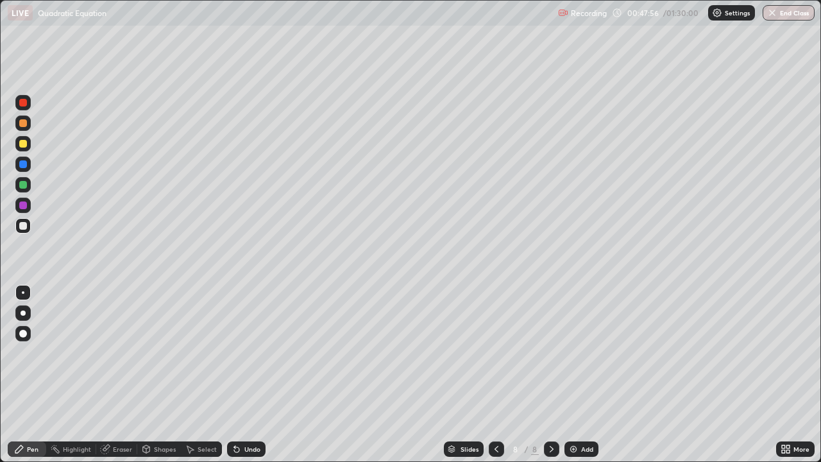
click at [24, 227] on div at bounding box center [23, 226] width 8 height 8
click at [21, 121] on div at bounding box center [23, 123] width 8 height 8
click at [18, 231] on div at bounding box center [22, 225] width 15 height 15
click at [22, 223] on div at bounding box center [23, 226] width 8 height 8
click at [24, 223] on div at bounding box center [23, 226] width 8 height 8
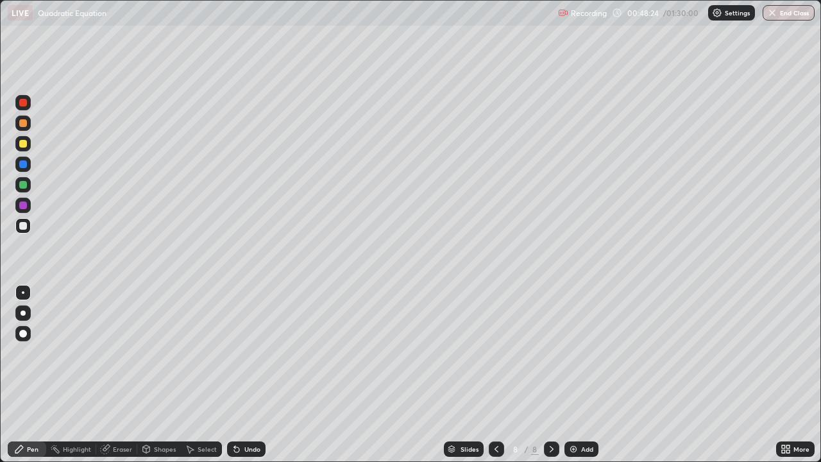
click at [26, 229] on div at bounding box center [23, 226] width 8 height 8
click at [26, 183] on div at bounding box center [23, 185] width 8 height 8
click at [24, 231] on div at bounding box center [22, 225] width 15 height 15
click at [119, 375] on div "Eraser" at bounding box center [116, 449] width 41 height 15
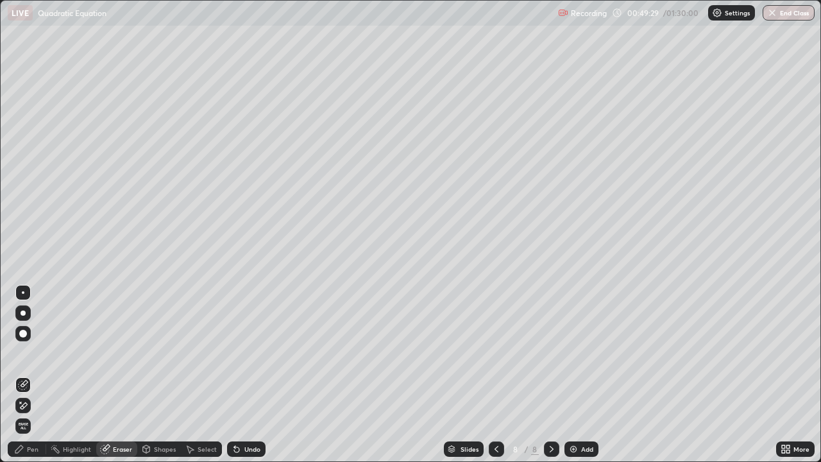
click at [34, 375] on div "Pen" at bounding box center [27, 449] width 39 height 15
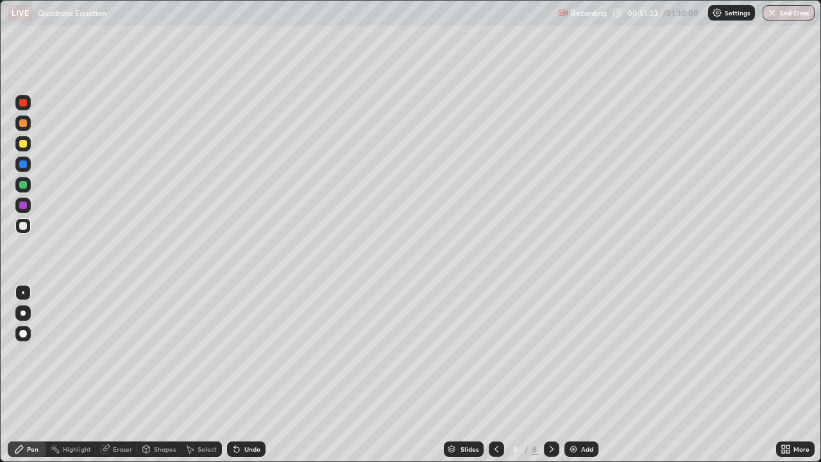
click at [26, 139] on div at bounding box center [22, 143] width 15 height 15
click at [30, 123] on div at bounding box center [22, 123] width 15 height 15
click at [30, 227] on div at bounding box center [22, 225] width 15 height 15
click at [128, 375] on div "Eraser" at bounding box center [122, 449] width 19 height 6
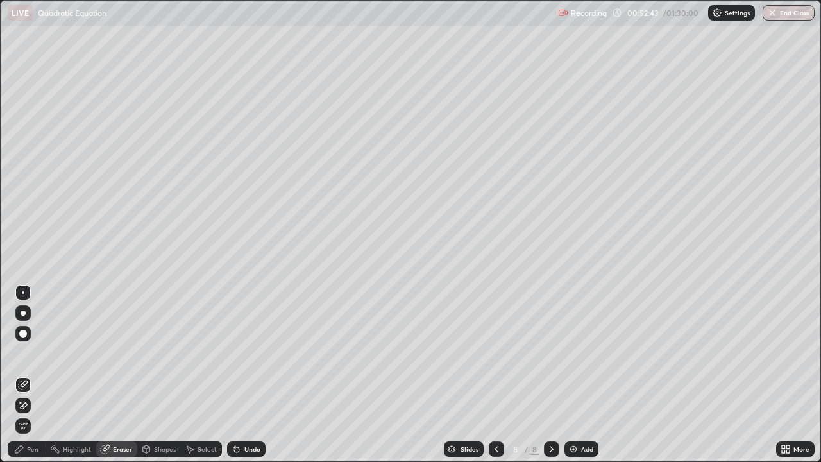
click at [37, 375] on div "Pen" at bounding box center [33, 449] width 12 height 6
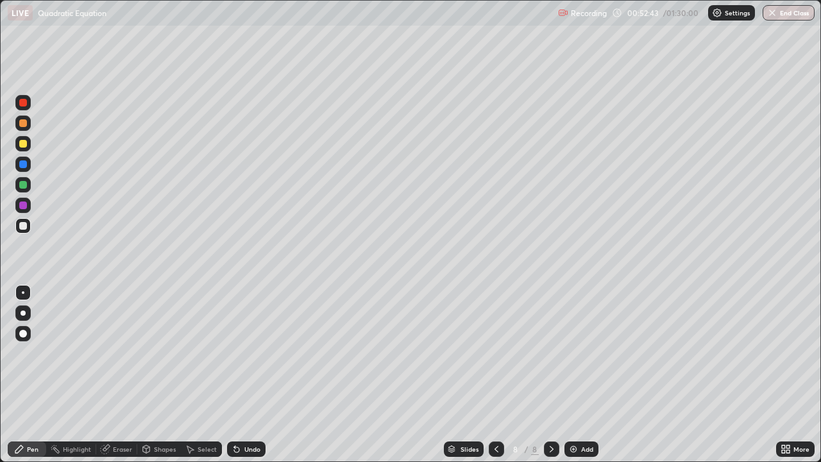
click at [26, 228] on div at bounding box center [23, 226] width 8 height 8
click at [583, 375] on div "Add" at bounding box center [582, 449] width 34 height 15
click at [24, 223] on div at bounding box center [23, 226] width 8 height 8
click at [24, 225] on div at bounding box center [23, 226] width 8 height 8
click at [24, 144] on div at bounding box center [23, 144] width 8 height 8
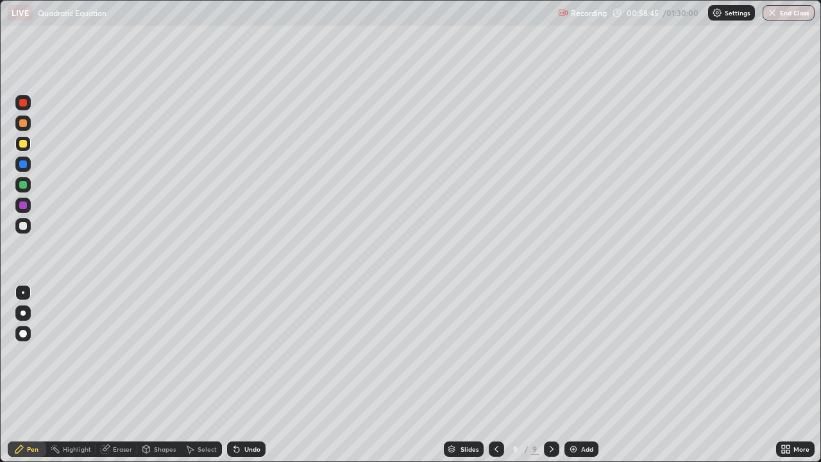
click at [26, 224] on div at bounding box center [23, 226] width 8 height 8
click at [24, 227] on div at bounding box center [23, 226] width 8 height 8
click at [20, 141] on div at bounding box center [23, 144] width 8 height 8
click at [23, 227] on div at bounding box center [23, 226] width 8 height 8
click at [128, 375] on div "Eraser" at bounding box center [122, 449] width 19 height 6
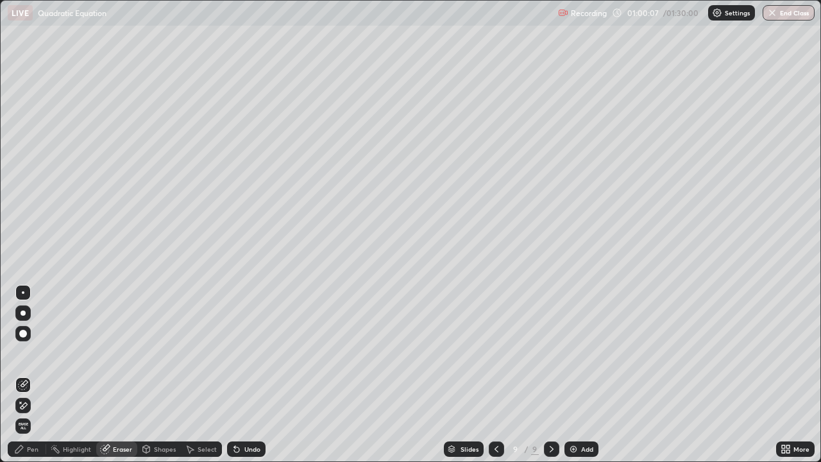
click at [34, 375] on div "Pen" at bounding box center [33, 449] width 12 height 6
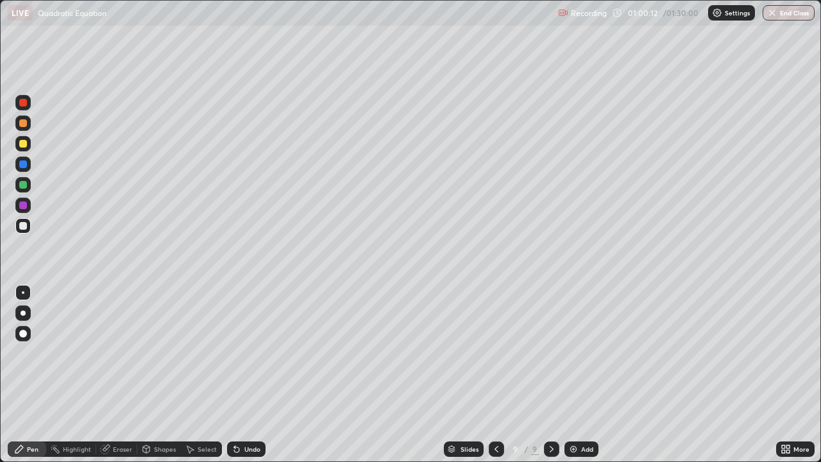
click at [24, 144] on div at bounding box center [23, 144] width 8 height 8
click at [23, 225] on div at bounding box center [23, 226] width 8 height 8
click at [22, 184] on div at bounding box center [23, 185] width 8 height 8
click at [23, 225] on div at bounding box center [23, 226] width 8 height 8
click at [23, 148] on div at bounding box center [22, 143] width 15 height 15
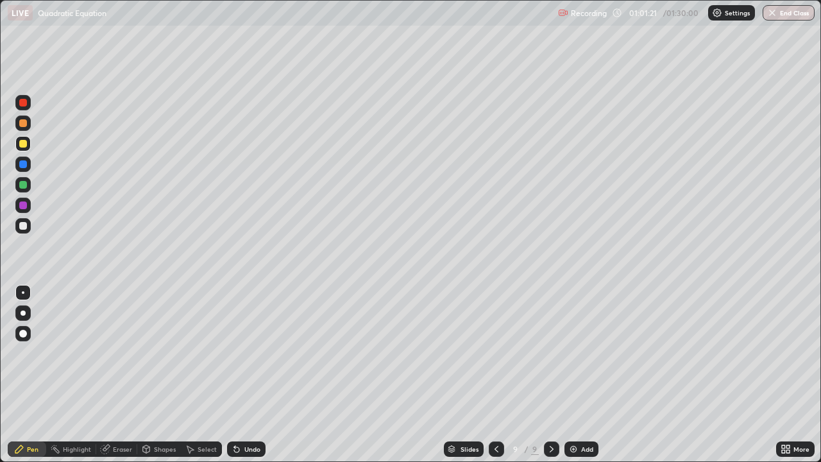
click at [26, 225] on div at bounding box center [23, 226] width 8 height 8
click at [132, 375] on div "Eraser" at bounding box center [116, 449] width 41 height 15
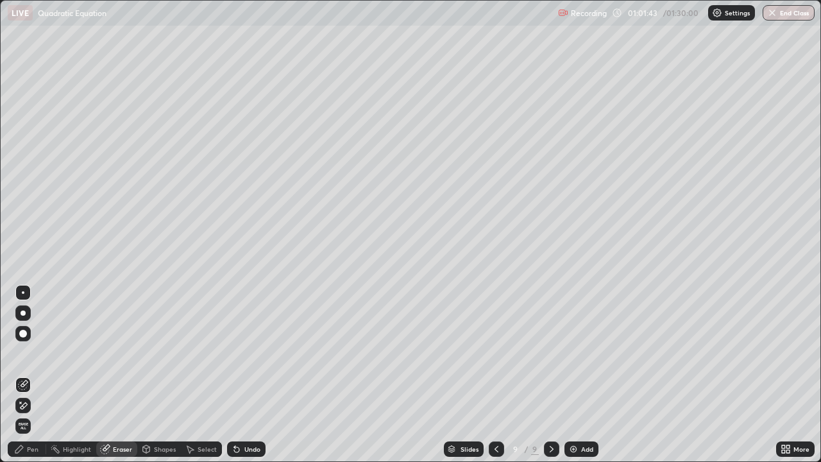
click at [40, 375] on div "Pen" at bounding box center [27, 449] width 39 height 15
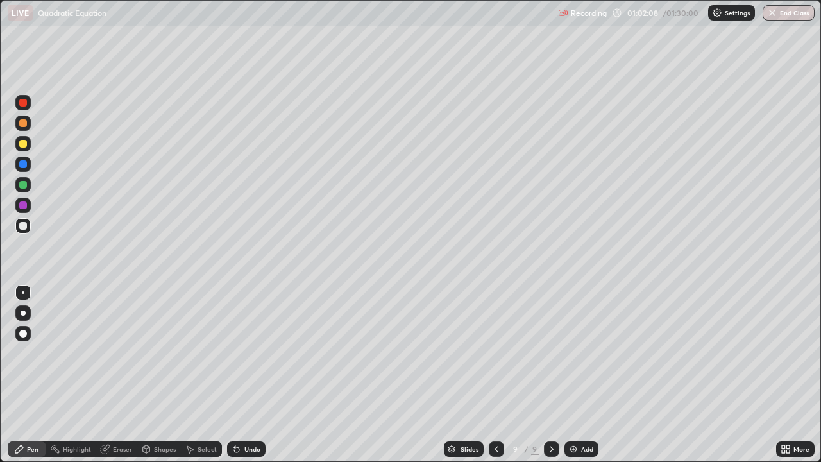
click at [127, 375] on div "Eraser" at bounding box center [116, 449] width 41 height 15
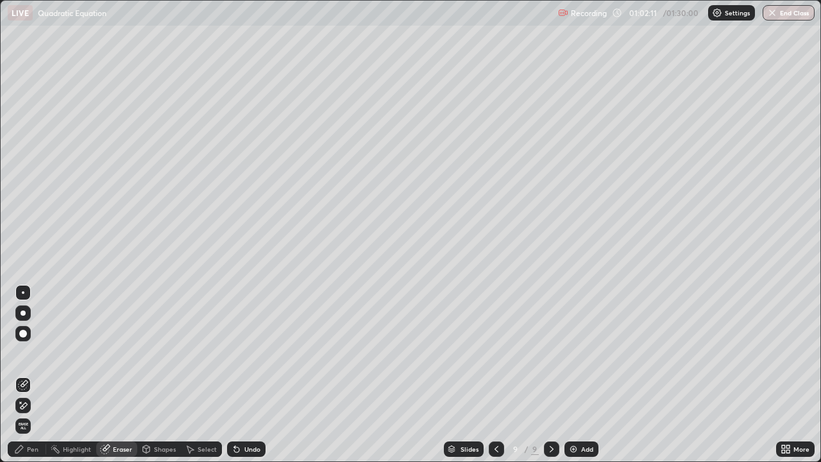
click at [35, 375] on div "Pen" at bounding box center [33, 449] width 12 height 6
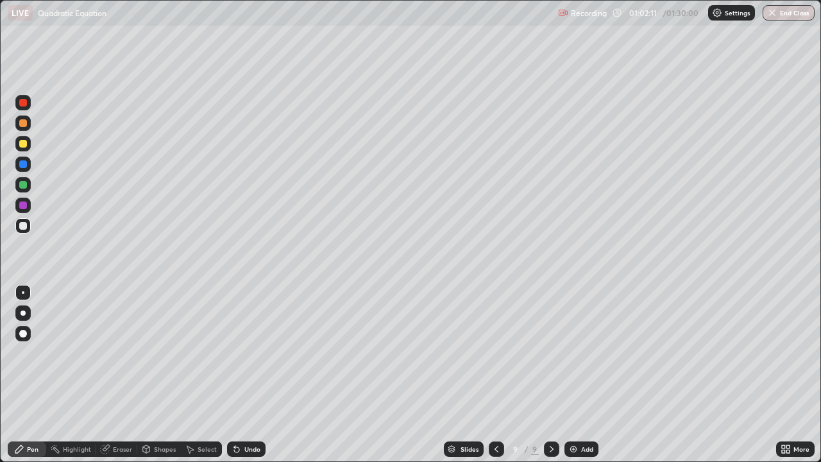
click at [30, 227] on div at bounding box center [22, 225] width 15 height 15
click at [28, 184] on div at bounding box center [22, 184] width 15 height 15
click at [571, 375] on img at bounding box center [574, 449] width 10 height 10
click at [24, 226] on div at bounding box center [23, 226] width 8 height 8
click at [24, 184] on div at bounding box center [23, 185] width 8 height 8
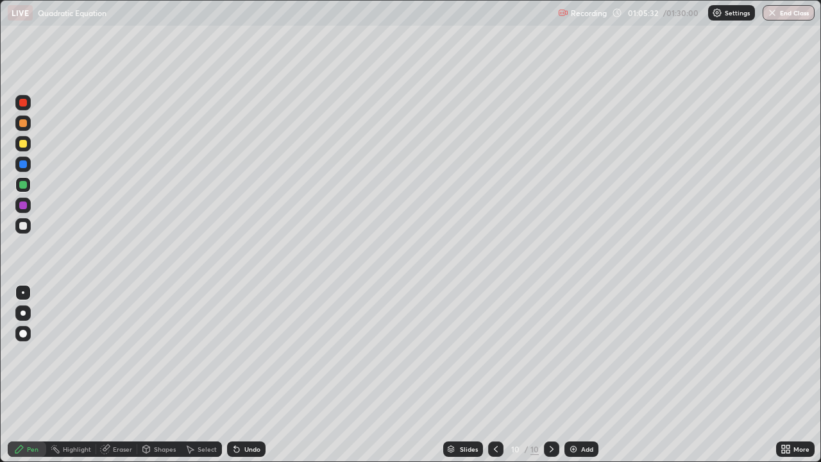
click at [22, 226] on div at bounding box center [23, 226] width 8 height 8
click at [28, 187] on div at bounding box center [22, 184] width 15 height 15
click at [24, 218] on div at bounding box center [22, 225] width 15 height 15
click at [128, 375] on div "Eraser" at bounding box center [116, 449] width 41 height 15
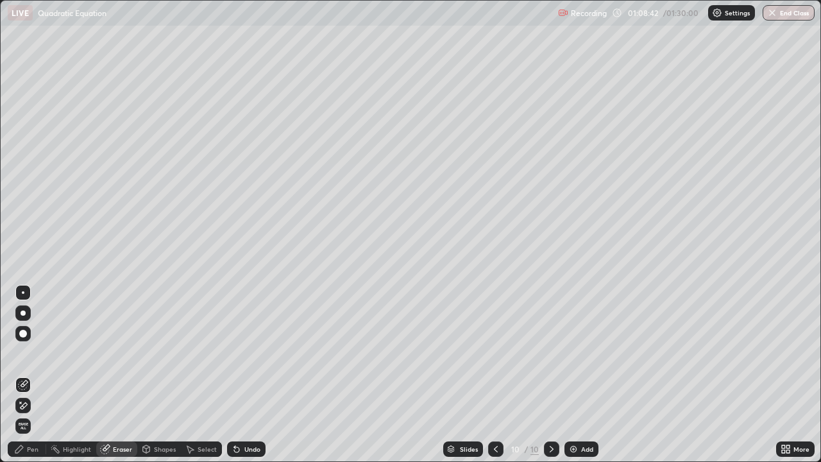
click at [35, 375] on div "Pen" at bounding box center [33, 449] width 12 height 6
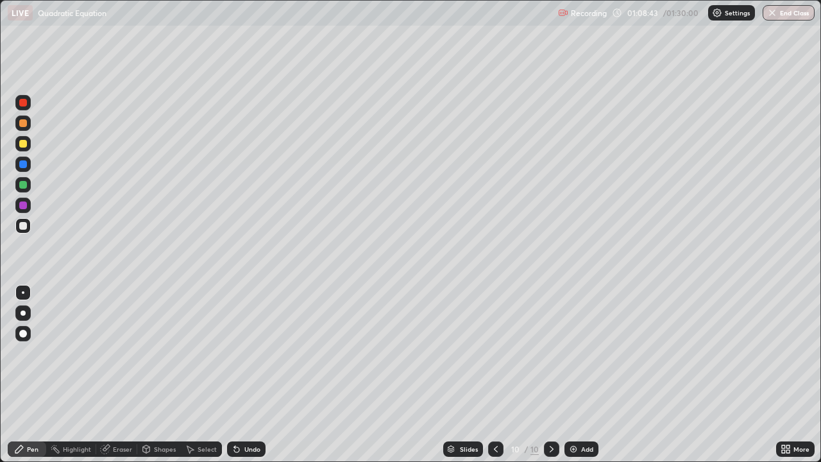
click at [23, 227] on div at bounding box center [23, 226] width 8 height 8
click at [24, 126] on div at bounding box center [23, 123] width 8 height 8
click at [123, 375] on div "Eraser" at bounding box center [122, 449] width 19 height 6
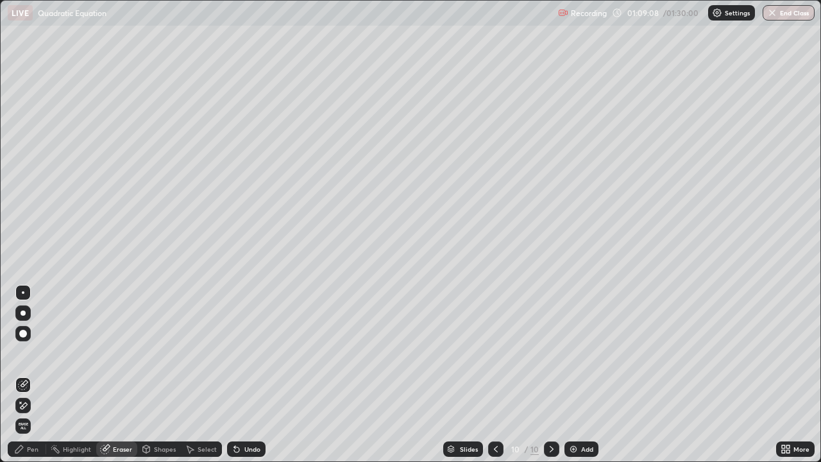
click at [37, 375] on div "Pen" at bounding box center [33, 449] width 12 height 6
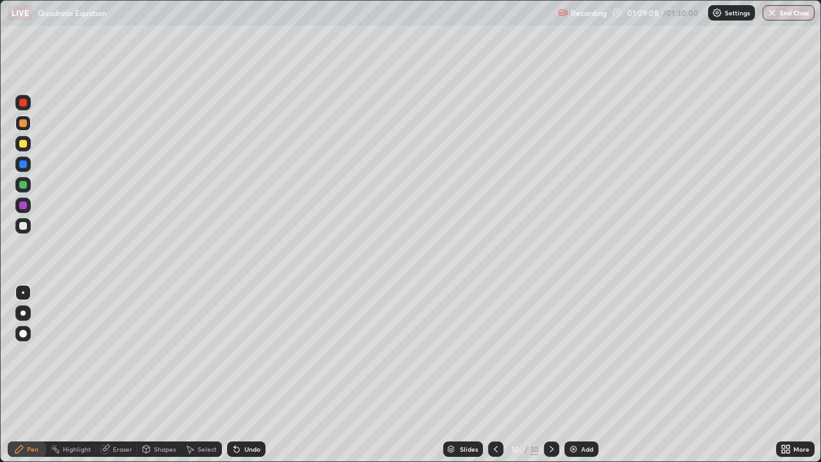
click at [24, 138] on div at bounding box center [22, 143] width 15 height 15
click at [29, 124] on div at bounding box center [22, 123] width 15 height 15
click at [589, 375] on div "Add" at bounding box center [582, 449] width 34 height 15
click at [26, 227] on div at bounding box center [23, 226] width 8 height 8
click at [24, 124] on div at bounding box center [23, 123] width 8 height 8
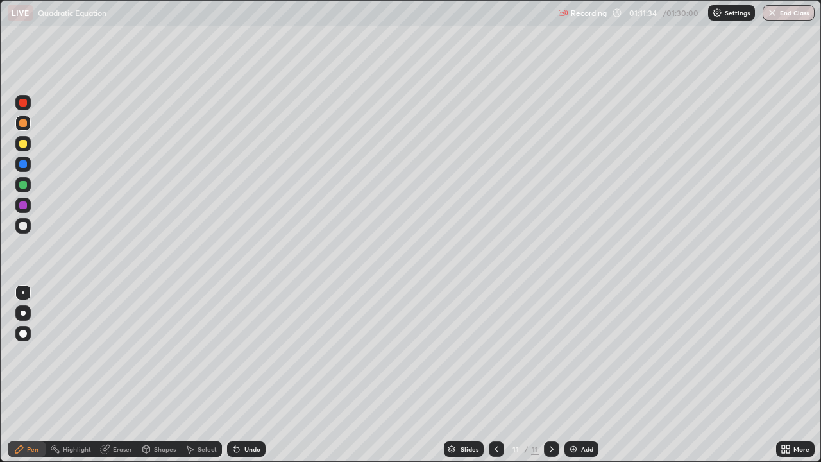
click at [24, 225] on div at bounding box center [23, 226] width 8 height 8
click at [120, 375] on div "Eraser" at bounding box center [116, 449] width 41 height 15
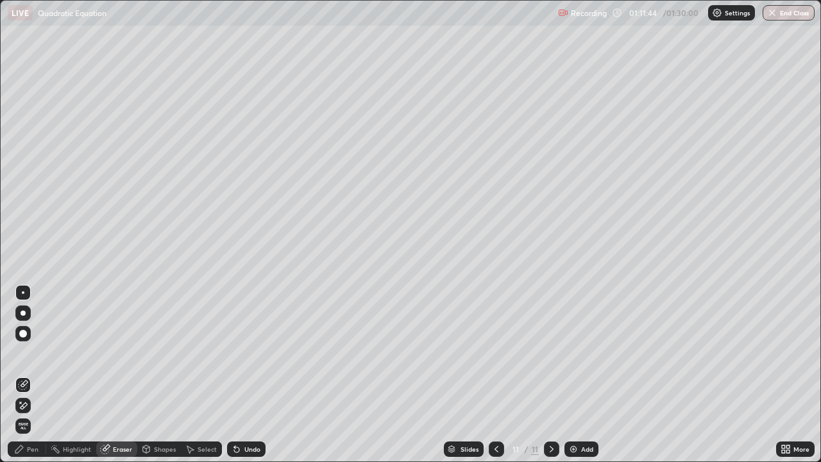
click at [40, 375] on div "Pen" at bounding box center [27, 449] width 39 height 15
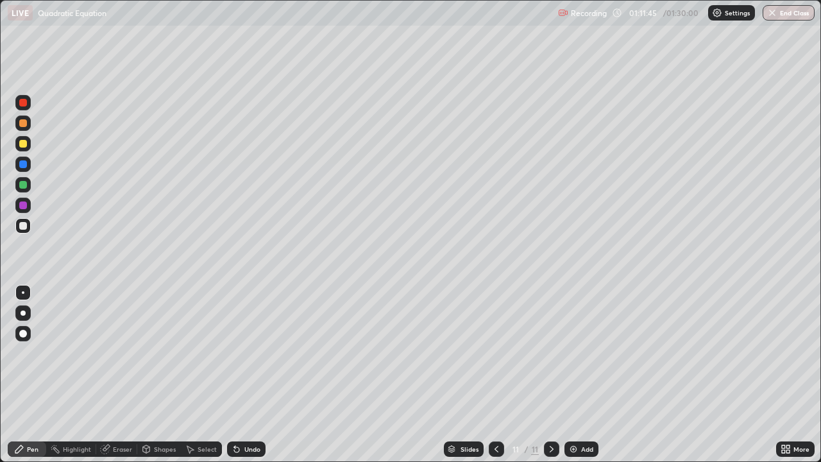
click at [28, 224] on div at bounding box center [22, 225] width 15 height 15
click at [24, 227] on div at bounding box center [23, 226] width 8 height 8
click at [495, 375] on icon at bounding box center [497, 449] width 4 height 6
click at [551, 375] on icon at bounding box center [552, 449] width 10 height 10
click at [123, 375] on div "Eraser" at bounding box center [122, 449] width 19 height 6
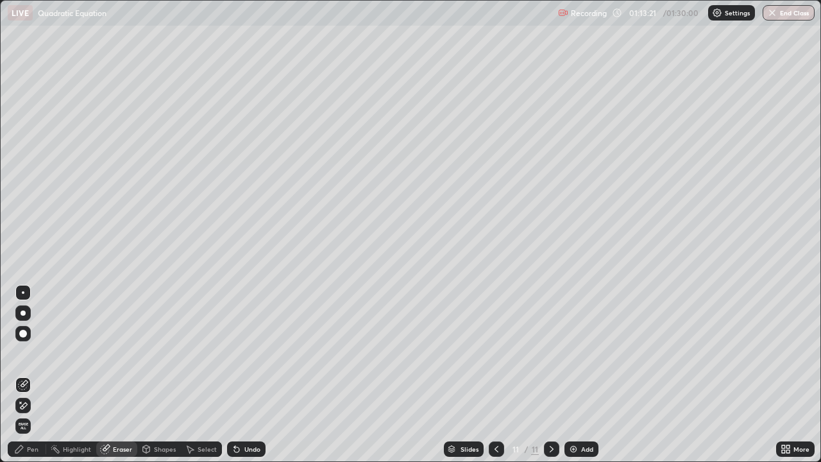
click at [29, 375] on div "Pen" at bounding box center [33, 449] width 12 height 6
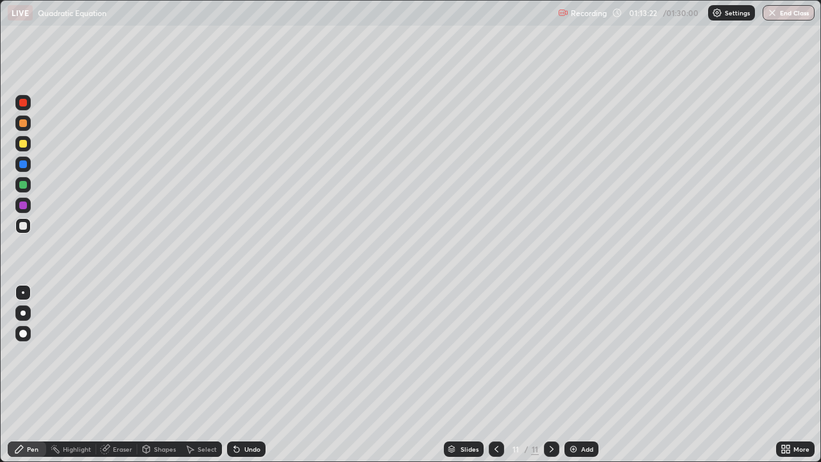
click at [24, 229] on div at bounding box center [23, 226] width 8 height 8
click at [126, 375] on div "Eraser" at bounding box center [122, 449] width 19 height 6
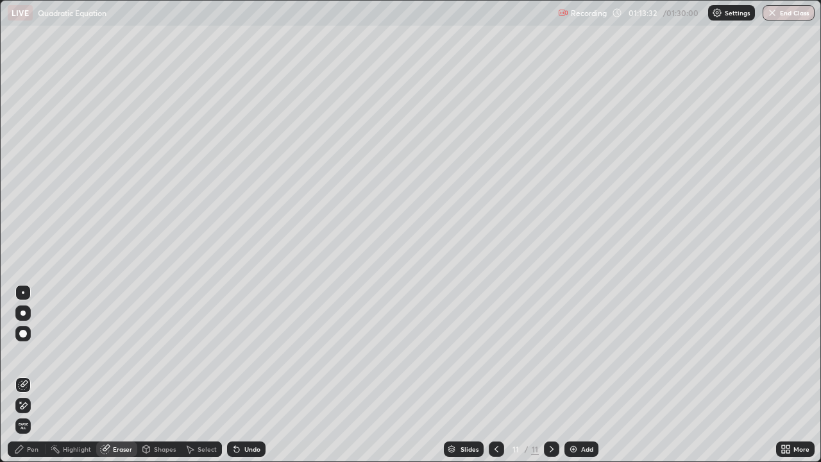
click at [35, 375] on div "Pen" at bounding box center [33, 449] width 12 height 6
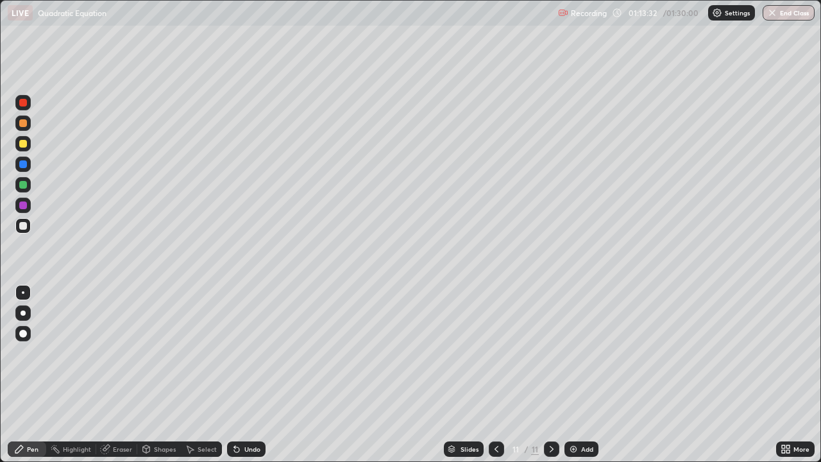
click at [28, 222] on div at bounding box center [22, 225] width 15 height 15
click at [25, 185] on div at bounding box center [23, 185] width 8 height 8
click at [21, 220] on div at bounding box center [22, 225] width 15 height 15
click at [28, 184] on div at bounding box center [22, 184] width 15 height 15
click at [28, 223] on div at bounding box center [22, 225] width 15 height 15
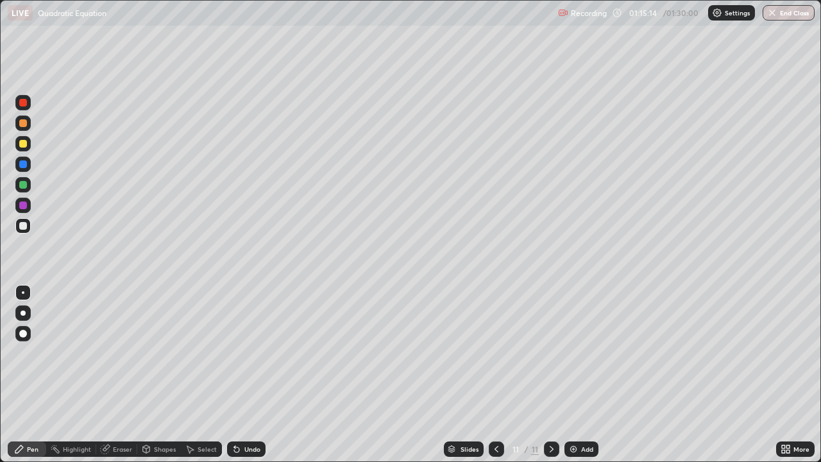
click at [130, 375] on div "Eraser" at bounding box center [116, 449] width 41 height 15
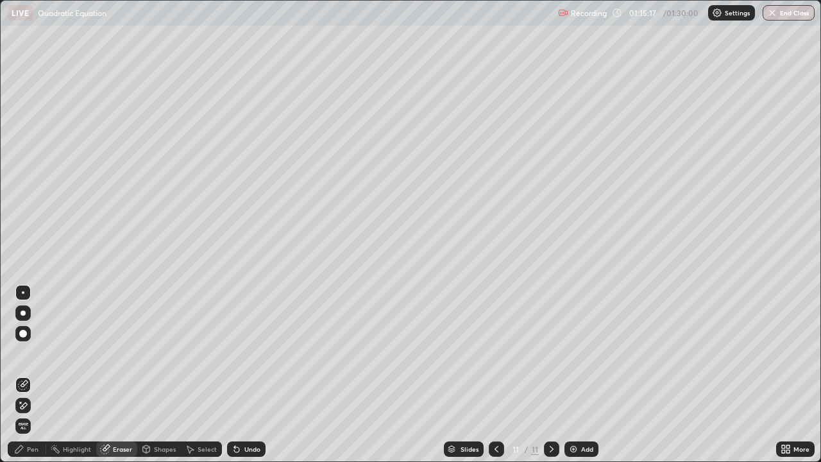
click at [38, 375] on div "Pen" at bounding box center [33, 449] width 12 height 6
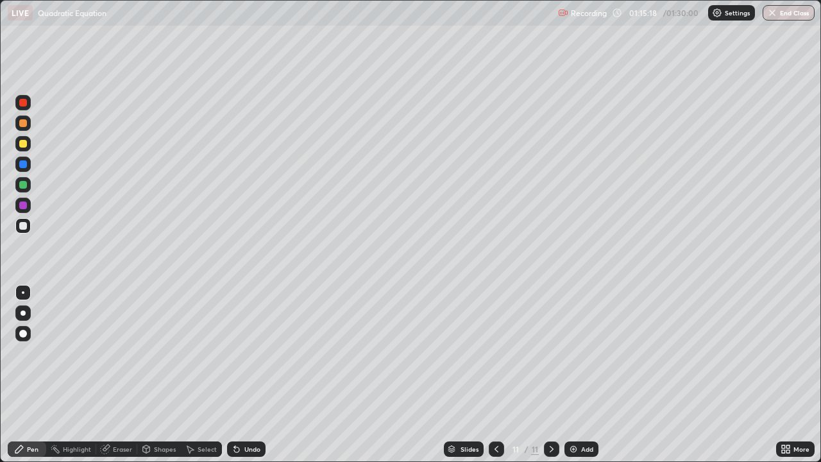
click at [28, 226] on div at bounding box center [22, 225] width 15 height 15
click at [133, 375] on div "Eraser" at bounding box center [116, 449] width 41 height 15
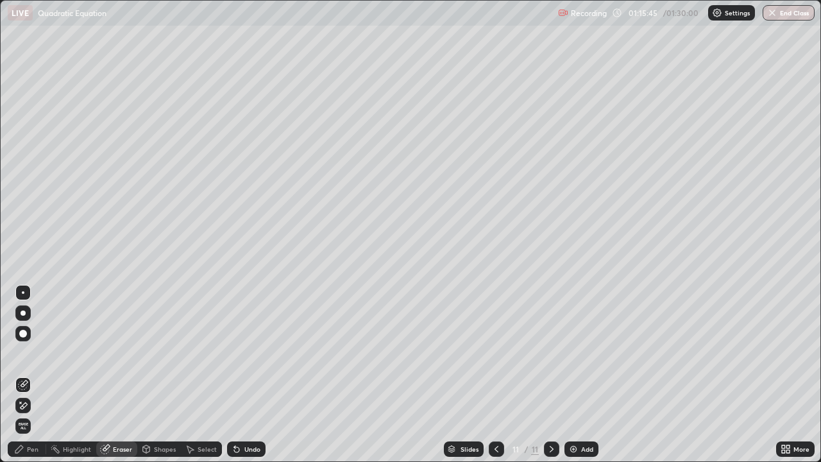
click at [37, 375] on div "Pen" at bounding box center [33, 449] width 12 height 6
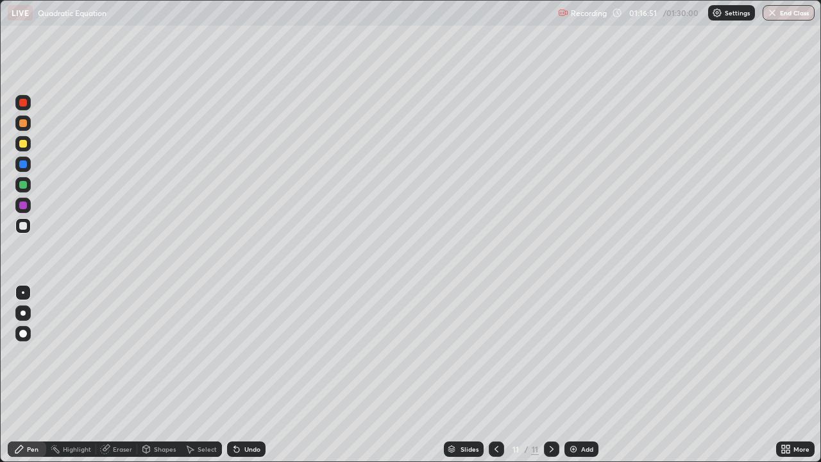
click at [21, 225] on div at bounding box center [23, 226] width 8 height 8
click at [569, 375] on img at bounding box center [574, 449] width 10 height 10
click at [24, 227] on div at bounding box center [23, 226] width 8 height 8
click at [113, 375] on div "Eraser" at bounding box center [122, 449] width 19 height 6
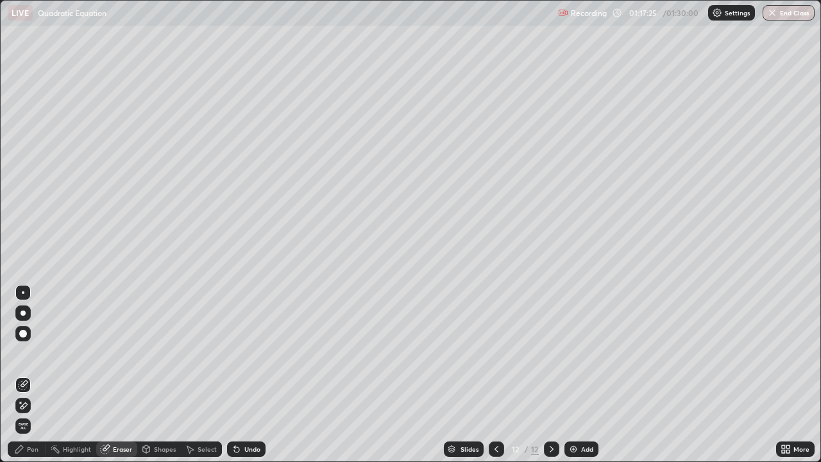
click at [36, 375] on div "Pen" at bounding box center [33, 449] width 12 height 6
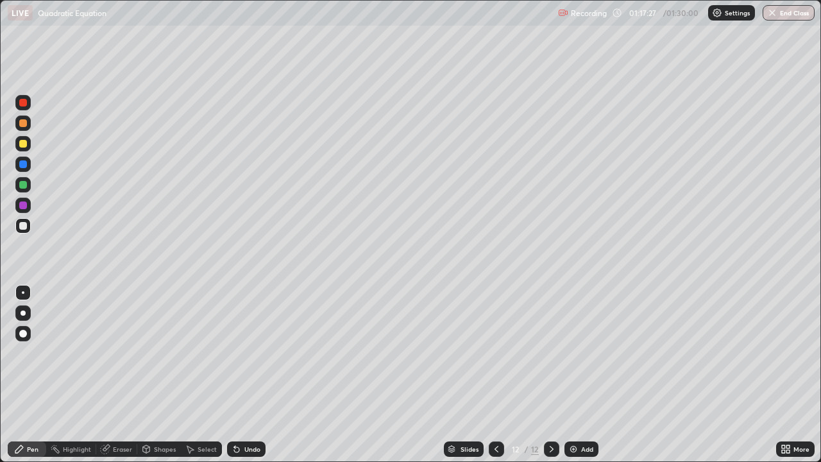
click at [495, 375] on icon at bounding box center [497, 449] width 10 height 10
click at [558, 375] on div at bounding box center [551, 449] width 15 height 15
click at [24, 224] on div at bounding box center [23, 226] width 8 height 8
click at [21, 145] on div at bounding box center [23, 144] width 8 height 8
click at [24, 185] on div at bounding box center [23, 185] width 8 height 8
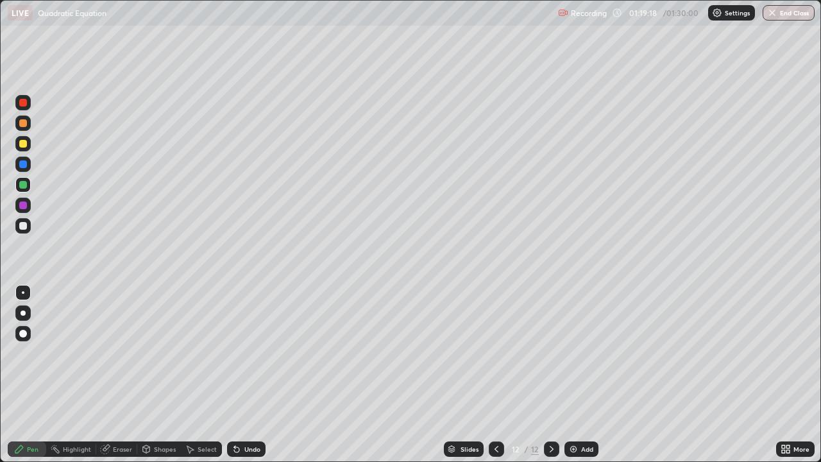
click at [256, 375] on div "Undo" at bounding box center [244, 449] width 44 height 26
click at [500, 375] on div at bounding box center [496, 449] width 15 height 15
click at [550, 375] on icon at bounding box center [552, 449] width 10 height 10
click at [26, 224] on div at bounding box center [23, 226] width 8 height 8
click at [398, 375] on div "Slides 12 / 12 Add" at bounding box center [521, 449] width 511 height 26
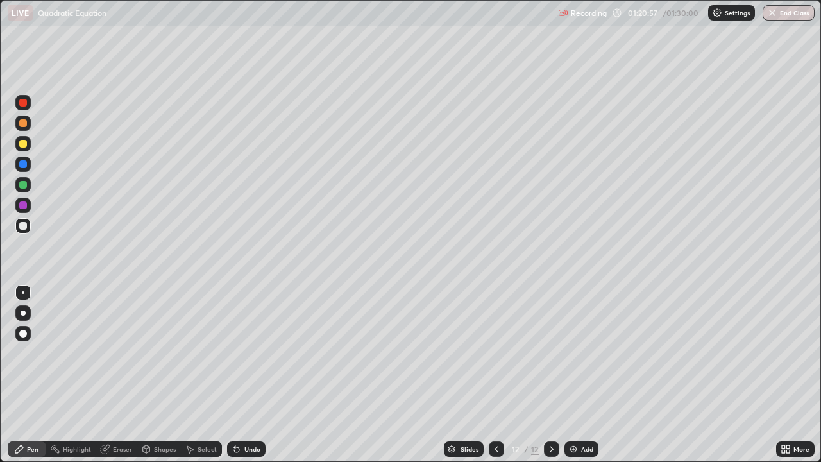
click at [26, 227] on div at bounding box center [23, 226] width 8 height 8
click at [120, 375] on div "Eraser" at bounding box center [122, 449] width 19 height 6
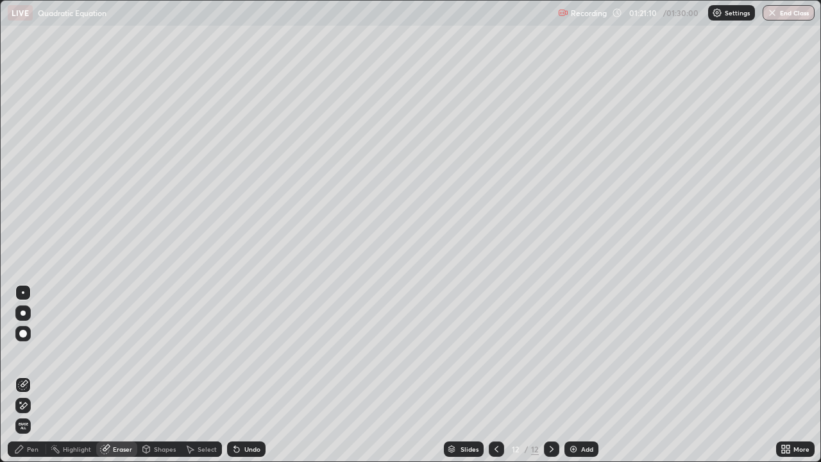
click at [30, 375] on div "Pen" at bounding box center [27, 449] width 39 height 15
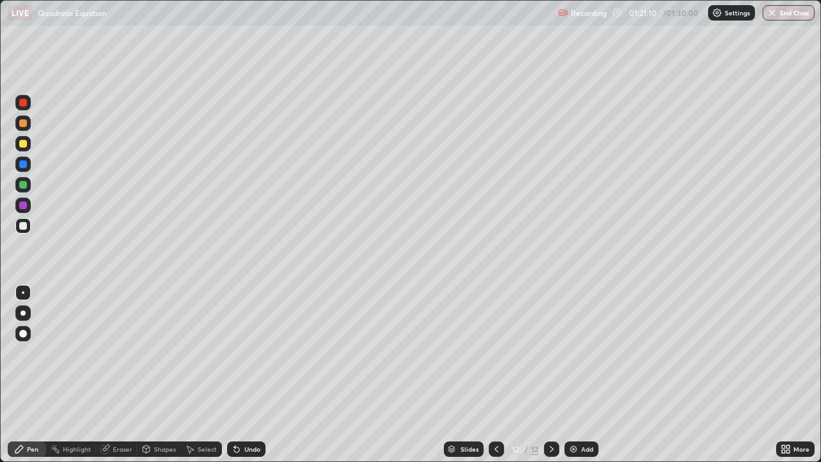
click at [23, 225] on div at bounding box center [23, 226] width 8 height 8
click at [28, 224] on div at bounding box center [22, 225] width 15 height 15
click at [24, 142] on div at bounding box center [23, 144] width 8 height 8
click at [28, 224] on div at bounding box center [22, 225] width 15 height 15
click at [125, 375] on div "Eraser" at bounding box center [116, 449] width 41 height 15
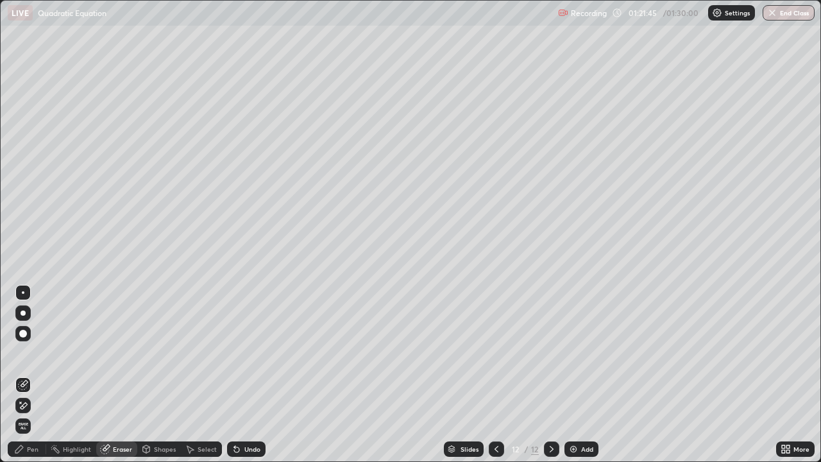
click at [37, 375] on div "Pen" at bounding box center [33, 449] width 12 height 6
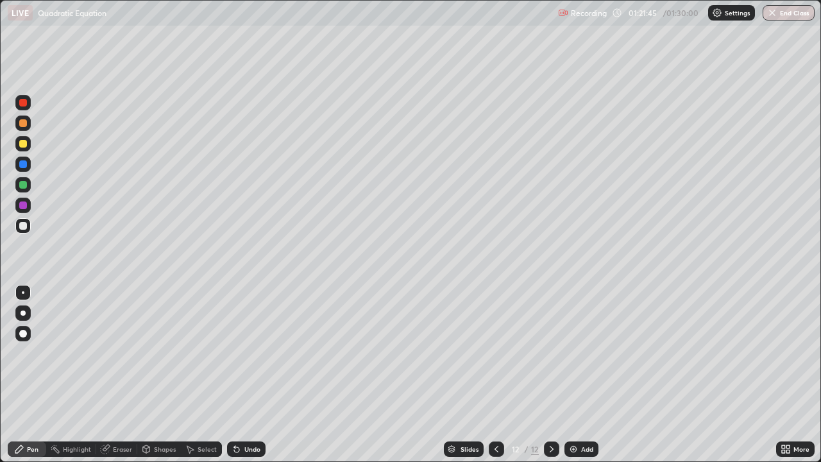
click at [25, 228] on div at bounding box center [23, 226] width 8 height 8
click at [30, 142] on div at bounding box center [22, 143] width 15 height 15
click at [119, 375] on div "Eraser" at bounding box center [122, 449] width 19 height 6
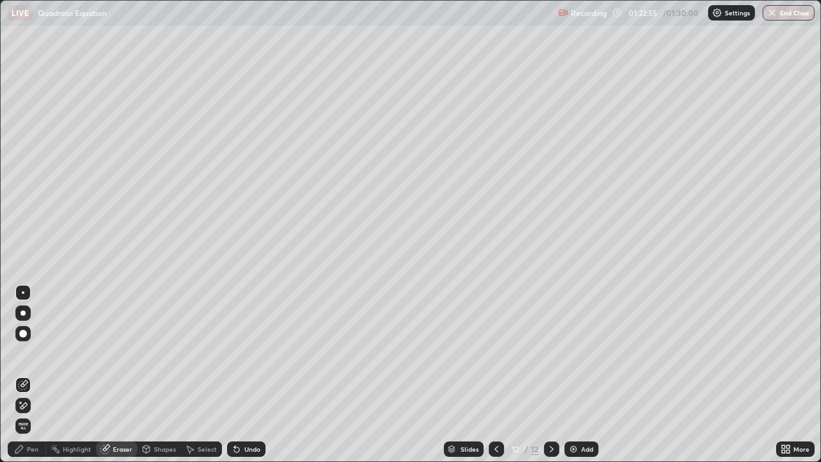
click at [38, 375] on div "Pen" at bounding box center [33, 449] width 12 height 6
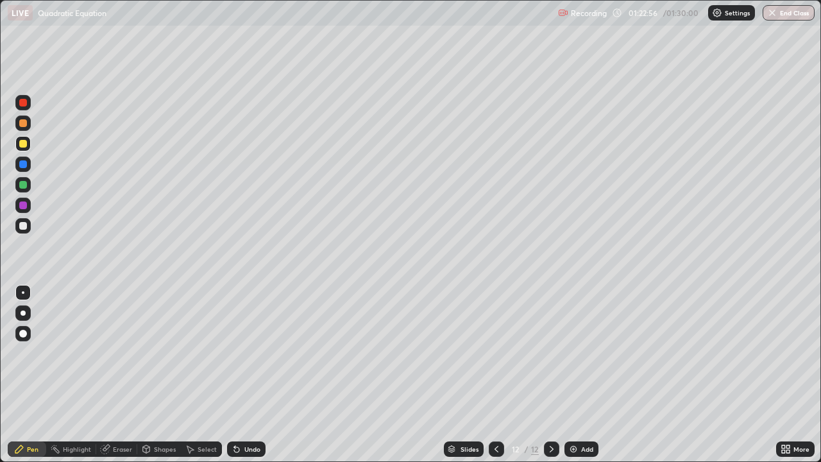
click at [28, 220] on div at bounding box center [22, 225] width 15 height 15
click at [26, 188] on div at bounding box center [23, 185] width 8 height 8
click at [29, 212] on div at bounding box center [22, 205] width 15 height 15
click at [126, 375] on div "Eraser" at bounding box center [122, 449] width 19 height 6
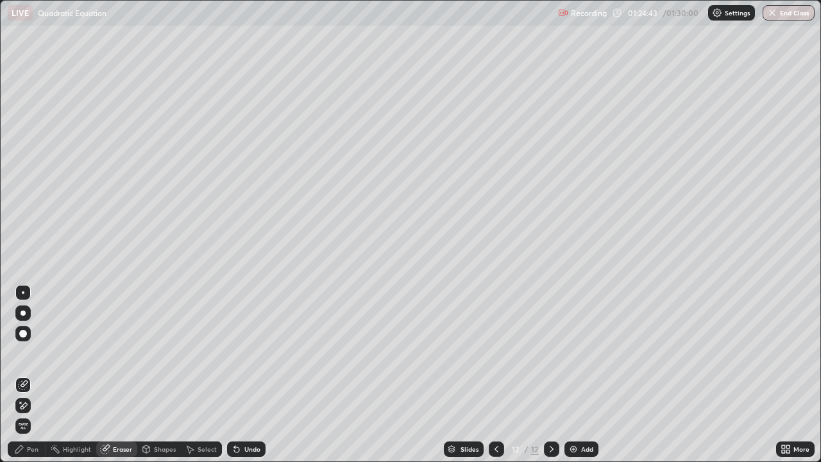
click at [38, 375] on div "Pen" at bounding box center [33, 449] width 12 height 6
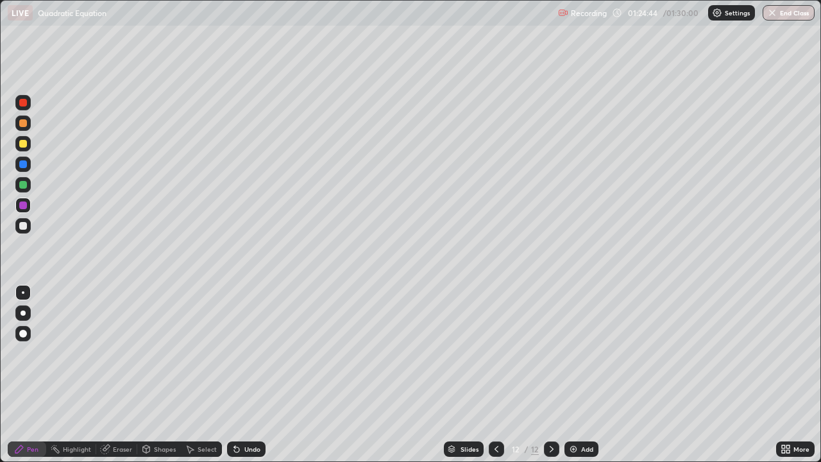
click at [24, 226] on div at bounding box center [23, 226] width 8 height 8
click at [579, 375] on div "Add" at bounding box center [582, 449] width 34 height 15
click at [26, 227] on div at bounding box center [23, 226] width 8 height 8
click at [25, 223] on div at bounding box center [23, 226] width 8 height 8
click at [25, 228] on div at bounding box center [23, 226] width 8 height 8
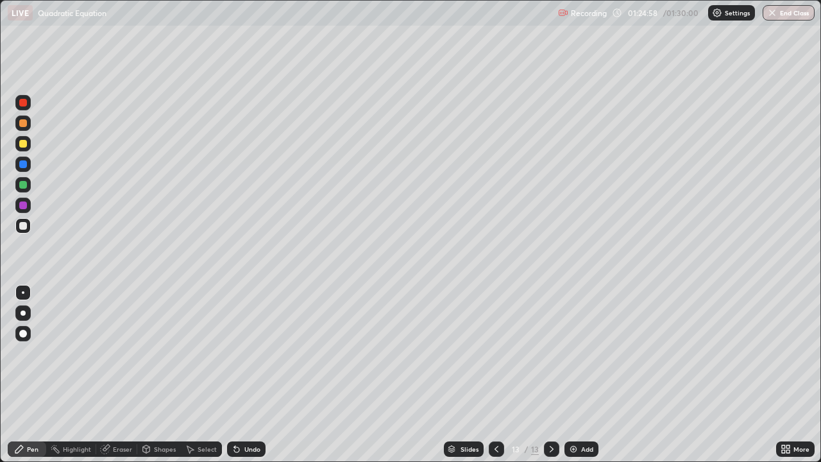
click at [25, 227] on div at bounding box center [23, 226] width 8 height 8
click at [26, 227] on div at bounding box center [23, 226] width 8 height 8
click at [26, 142] on div at bounding box center [23, 144] width 8 height 8
click at [26, 222] on div at bounding box center [22, 225] width 15 height 15
click at [22, 206] on div at bounding box center [23, 206] width 8 height 8
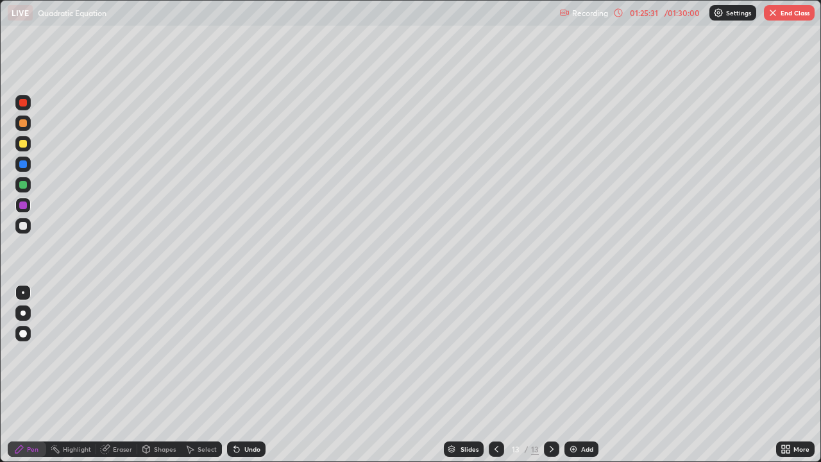
click at [25, 142] on div at bounding box center [23, 144] width 8 height 8
click at [26, 224] on div at bounding box center [23, 226] width 8 height 8
click at [24, 226] on div at bounding box center [23, 226] width 8 height 8
click at [25, 121] on div at bounding box center [23, 123] width 8 height 8
click at [24, 226] on div at bounding box center [23, 226] width 8 height 8
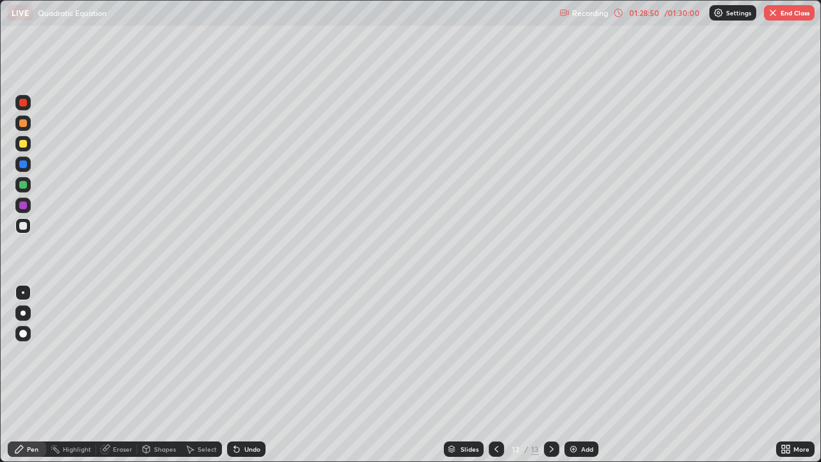
click at [24, 206] on div at bounding box center [23, 206] width 8 height 8
click at [17, 207] on div at bounding box center [22, 205] width 15 height 15
click at [23, 230] on div at bounding box center [22, 225] width 15 height 15
click at [24, 228] on div at bounding box center [23, 226] width 8 height 8
click at [116, 375] on div "Eraser" at bounding box center [122, 449] width 19 height 6
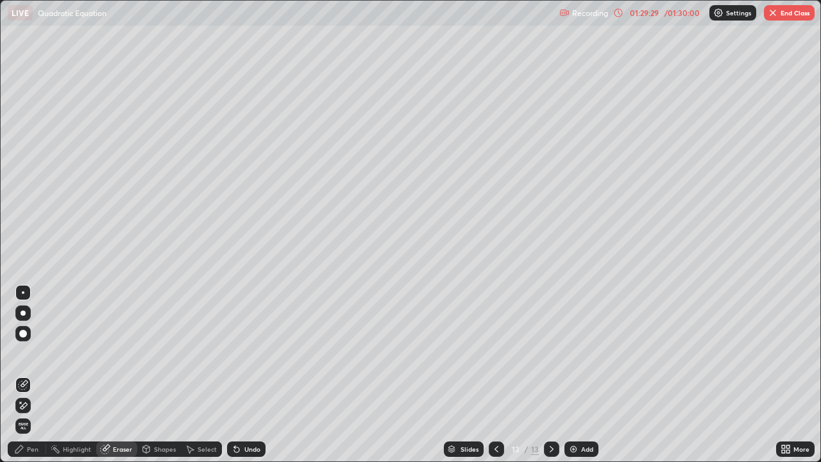
click at [30, 375] on div "Pen" at bounding box center [27, 449] width 39 height 15
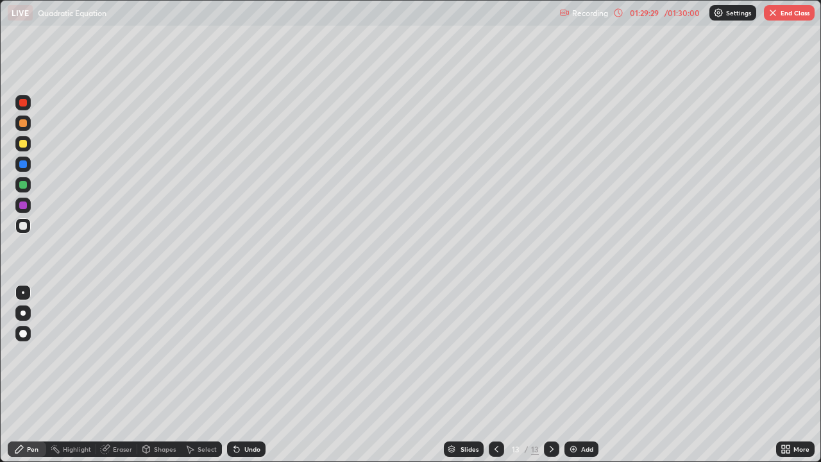
click at [29, 228] on div at bounding box center [22, 225] width 15 height 15
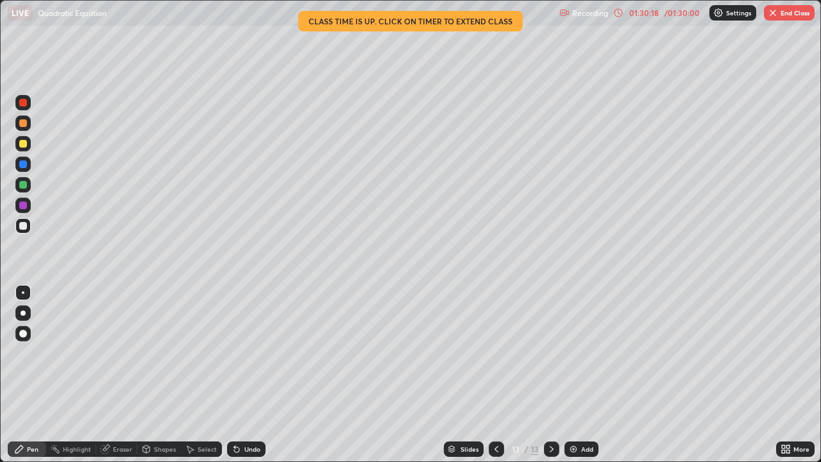
click at [107, 375] on icon at bounding box center [105, 449] width 10 height 10
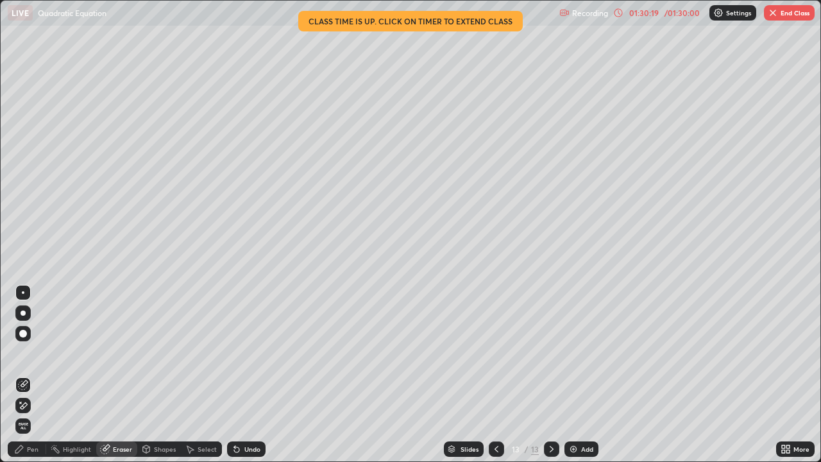
click at [38, 375] on div "Pen" at bounding box center [27, 449] width 39 height 15
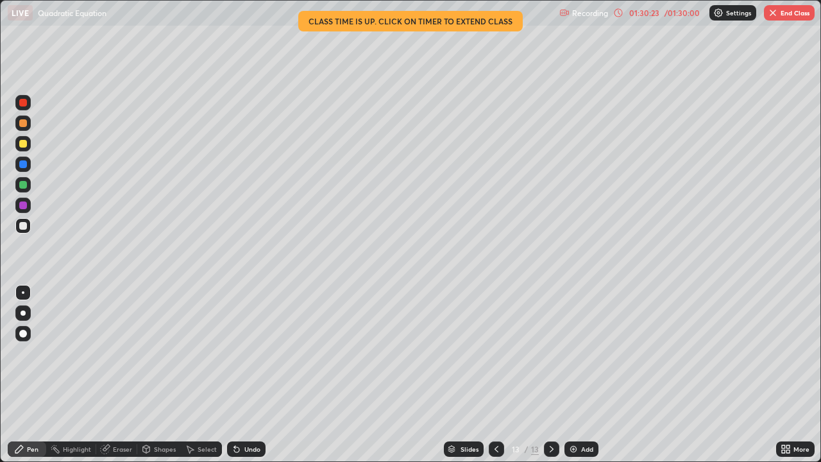
click at [113, 375] on div "Eraser" at bounding box center [122, 449] width 19 height 6
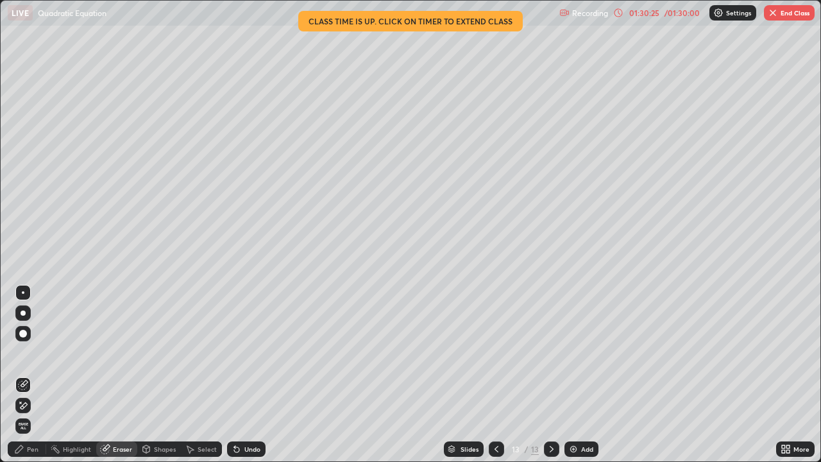
click at [34, 375] on div "Pen" at bounding box center [27, 449] width 39 height 15
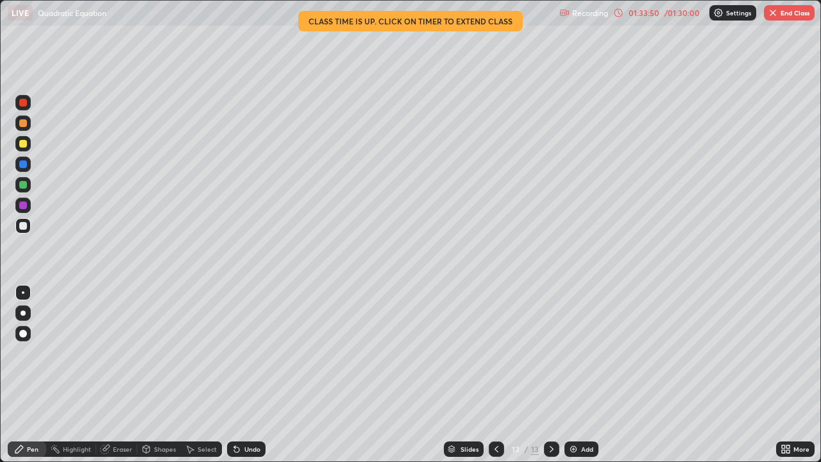
click at [788, 17] on button "End Class" at bounding box center [789, 12] width 51 height 15
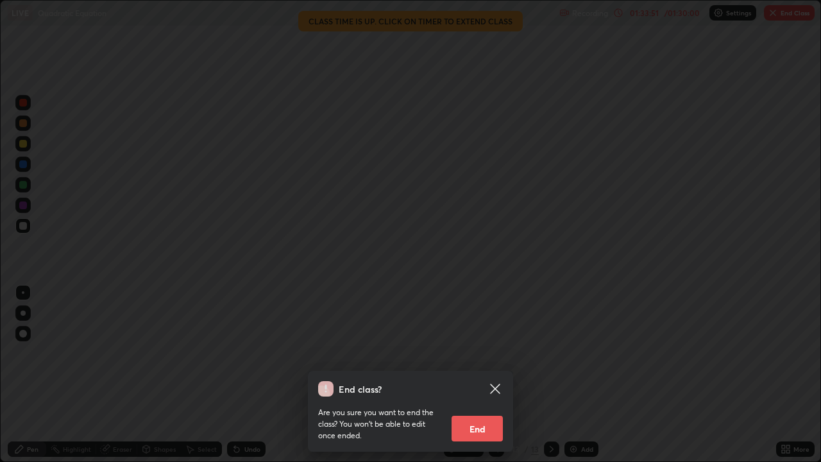
click at [481, 375] on button "End" at bounding box center [477, 429] width 51 height 26
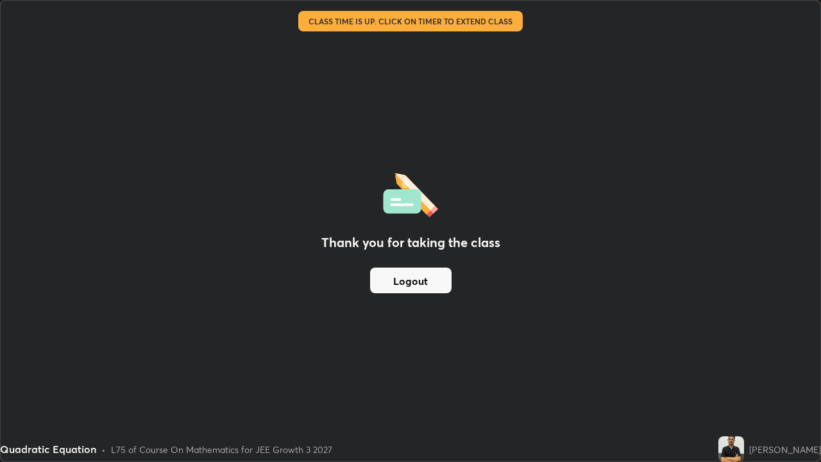
click at [424, 281] on button "Logout" at bounding box center [410, 281] width 81 height 26
click at [420, 286] on button "Logout" at bounding box center [410, 281] width 81 height 26
click at [419, 283] on button "Logout" at bounding box center [410, 281] width 81 height 26
